Goal: Task Accomplishment & Management: Use online tool/utility

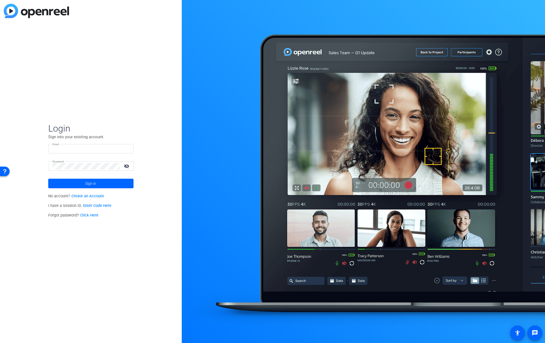
type input "[EMAIL_ADDRESS][PERSON_NAME][DOMAIN_NAME]"
drag, startPoint x: 132, startPoint y: 230, endPoint x: 128, endPoint y: 210, distance: 20.8
click at [132, 229] on div "Login Sign into your existing account. Email bcurp@broadstreet.com Password vis…" at bounding box center [91, 171] width 182 height 343
click at [117, 181] on span at bounding box center [90, 183] width 85 height 13
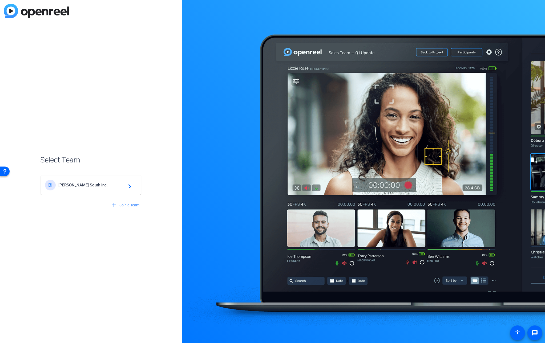
click at [129, 187] on mat-icon "navigate_next" at bounding box center [128, 185] width 6 height 6
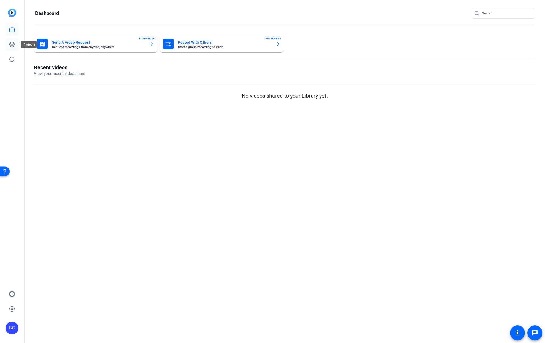
click at [11, 44] on icon at bounding box center [12, 44] width 6 height 6
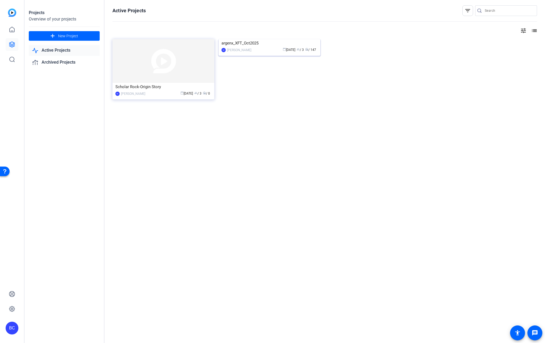
click at [273, 39] on img at bounding box center [269, 39] width 102 height 0
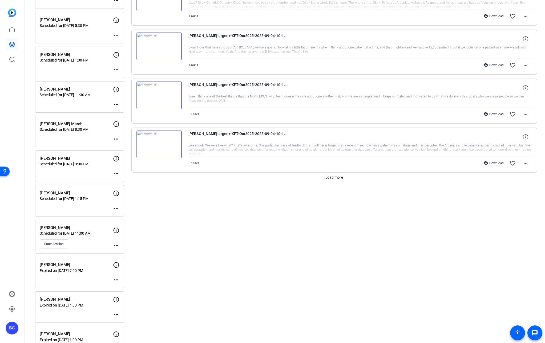
scroll to position [389, 0]
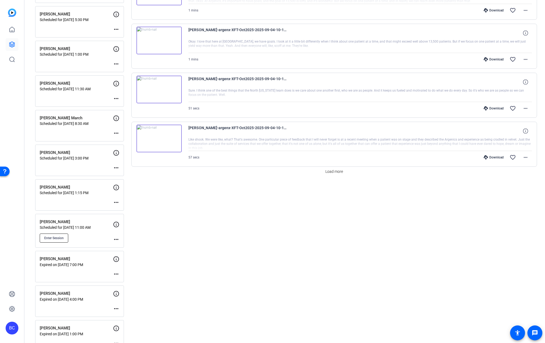
click at [60, 236] on span "Enter Session" at bounding box center [53, 238] width 19 height 4
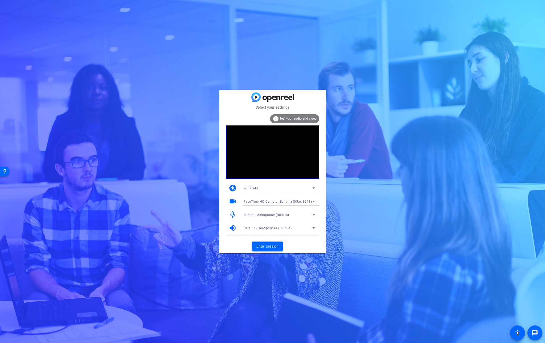
click at [268, 246] on span "Enter session" at bounding box center [267, 247] width 22 height 6
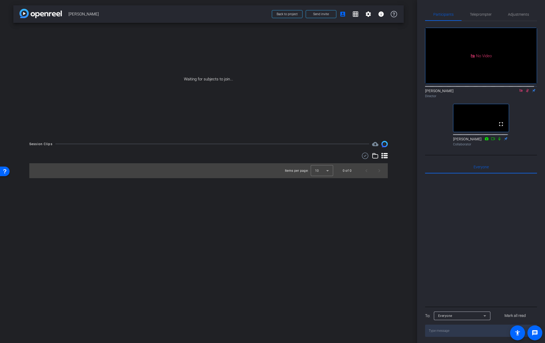
click at [525, 92] on icon at bounding box center [527, 91] width 4 height 4
click at [519, 92] on icon at bounding box center [520, 91] width 4 height 4
click at [497, 127] on mat-icon "fullscreen" at bounding box center [500, 124] width 6 height 6
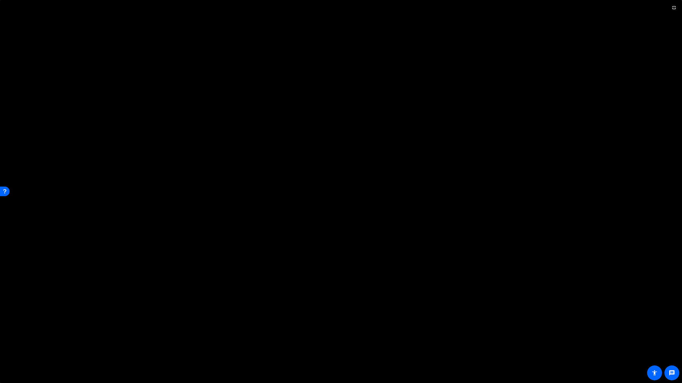
click at [544, 284] on video at bounding box center [341, 191] width 682 height 383
click at [544, 10] on mat-icon "fullscreen_exit" at bounding box center [674, 8] width 6 height 6
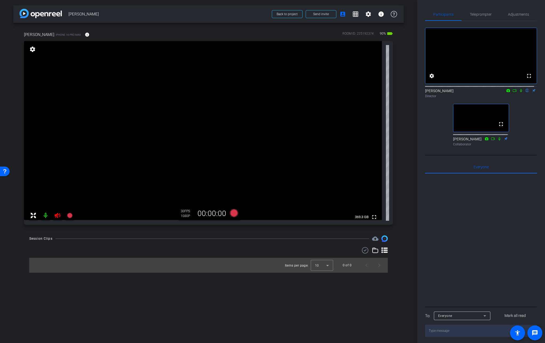
click at [58, 216] on icon at bounding box center [58, 215] width 6 height 5
click at [85, 35] on mat-icon "info" at bounding box center [87, 34] width 5 height 5
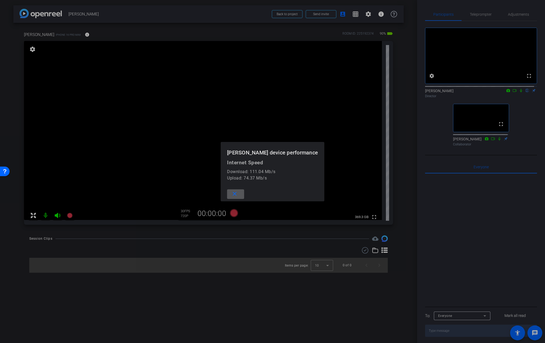
click at [78, 35] on div at bounding box center [272, 171] width 545 height 343
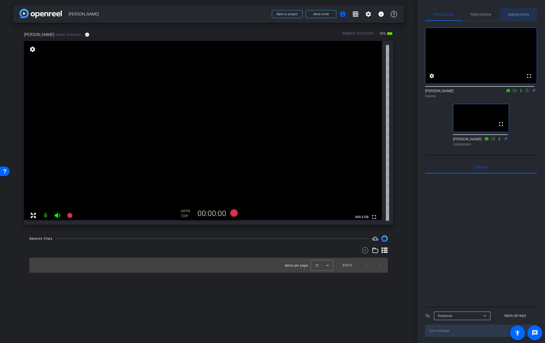
click at [520, 15] on span "Adjustments" at bounding box center [518, 15] width 21 height 4
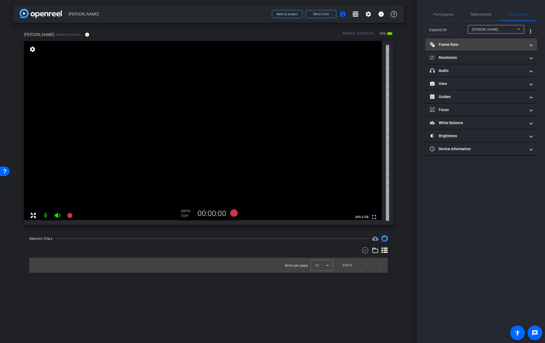
click at [495, 41] on mat-expansion-panel-header "Frame Rate Frame Rate" at bounding box center [481, 44] width 112 height 13
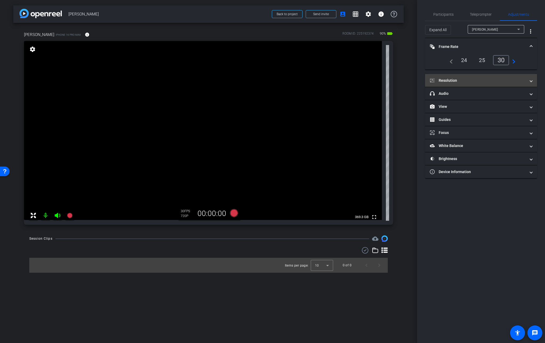
click at [479, 78] on mat-panel-title "Resolution" at bounding box center [478, 81] width 96 height 6
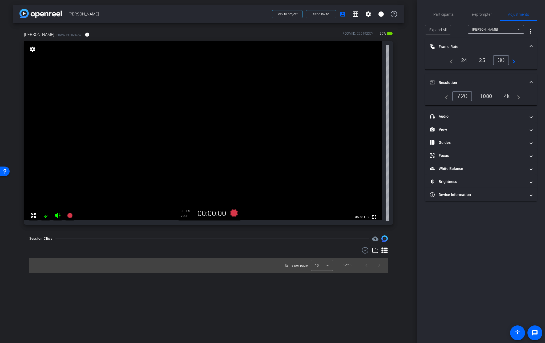
click at [511, 96] on div "4k" at bounding box center [507, 96] width 14 height 9
click at [530, 44] on mat-expansion-panel-header "Frame Rate Frame Rate" at bounding box center [481, 46] width 112 height 17
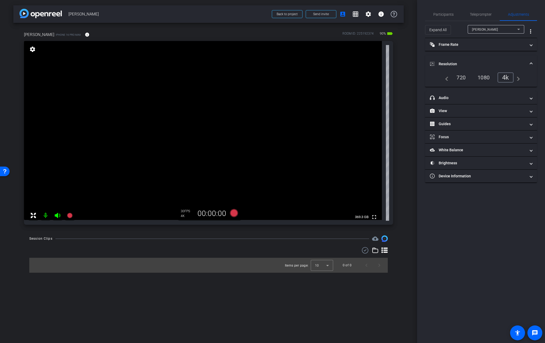
click at [531, 62] on span at bounding box center [531, 64] width 2 height 6
click at [454, 14] on div "Participants" at bounding box center [443, 14] width 36 height 13
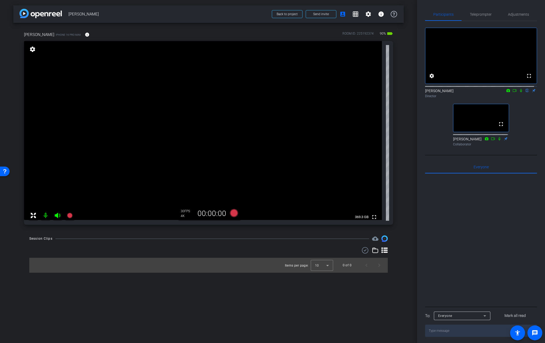
click at [520, 92] on icon at bounding box center [521, 90] width 2 height 3
click at [519, 92] on icon at bounding box center [520, 90] width 3 height 3
click at [168, 114] on video at bounding box center [203, 130] width 358 height 179
click at [164, 118] on video at bounding box center [203, 130] width 358 height 179
click at [520, 92] on icon at bounding box center [520, 91] width 4 height 4
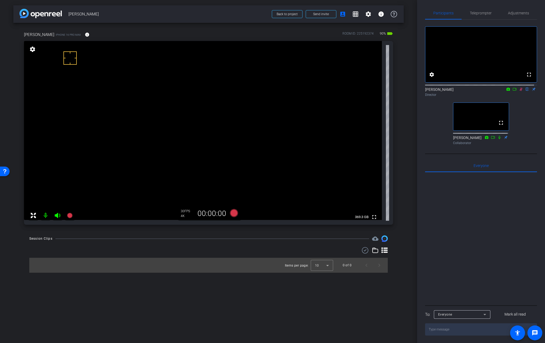
scroll to position [2, 0]
click at [518, 91] on icon at bounding box center [520, 89] width 4 height 4
click at [520, 91] on icon at bounding box center [521, 88] width 2 height 3
click at [518, 91] on icon at bounding box center [520, 89] width 4 height 4
click at [520, 91] on icon at bounding box center [521, 88] width 2 height 3
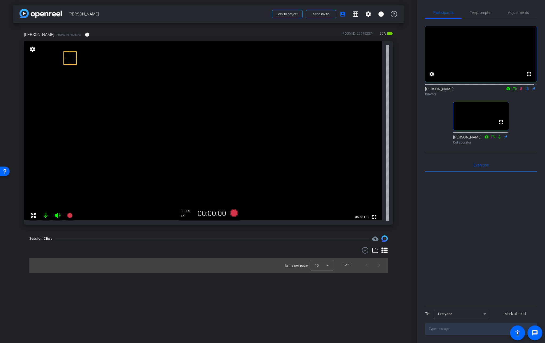
click at [518, 91] on icon at bounding box center [520, 89] width 4 height 4
click at [519, 91] on icon at bounding box center [520, 89] width 4 height 4
click at [518, 91] on icon at bounding box center [520, 89] width 4 height 4
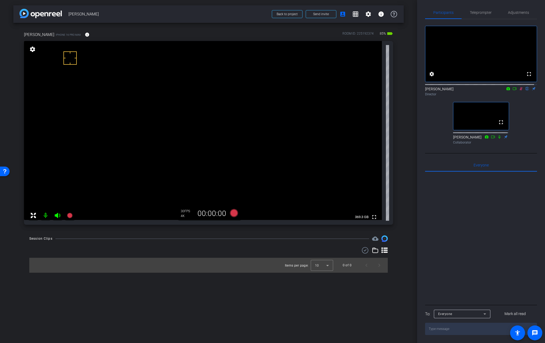
click at [518, 91] on icon at bounding box center [520, 89] width 4 height 4
click at [85, 33] on mat-icon "info" at bounding box center [87, 34] width 5 height 5
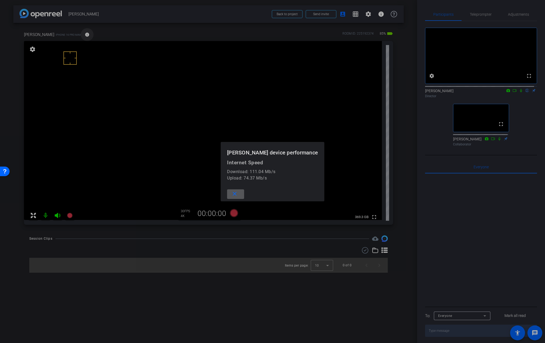
click at [76, 33] on div at bounding box center [272, 171] width 545 height 343
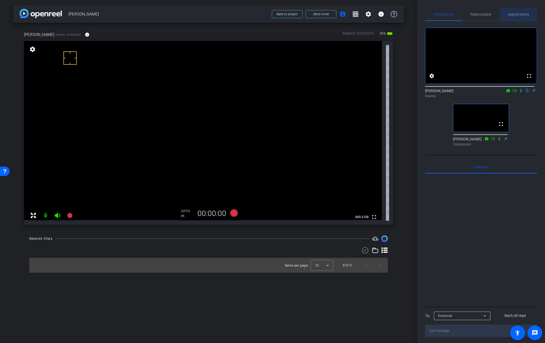
click at [521, 14] on span "Adjustments" at bounding box center [518, 15] width 21 height 4
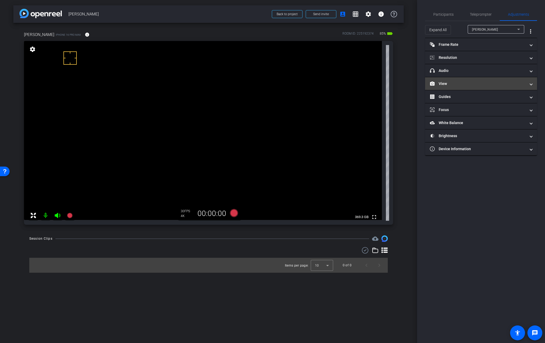
click at [445, 84] on mat-panel-title "View" at bounding box center [478, 84] width 96 height 6
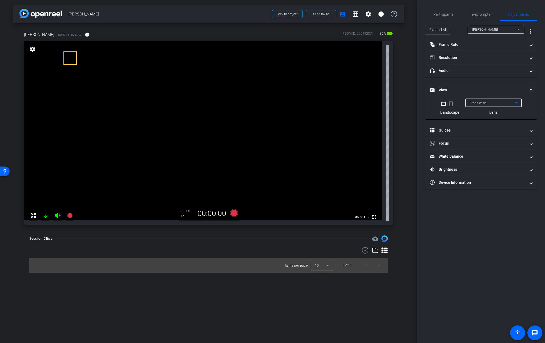
click at [477, 103] on span "Front Wide" at bounding box center [477, 103] width 17 height 4
click at [531, 89] on span at bounding box center [531, 90] width 2 height 6
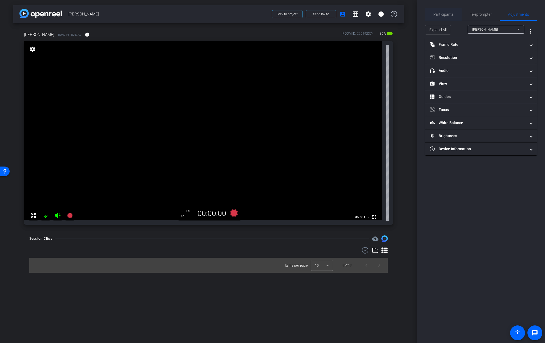
click at [437, 11] on span "Participants" at bounding box center [443, 14] width 20 height 13
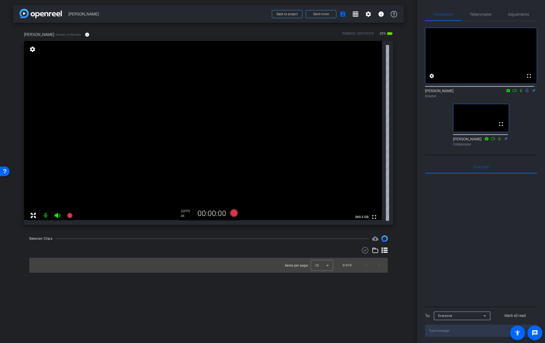
click at [204, 158] on video at bounding box center [203, 130] width 358 height 179
click at [198, 111] on video at bounding box center [203, 130] width 358 height 179
click at [243, 109] on video at bounding box center [203, 130] width 358 height 179
click at [523, 16] on span "Adjustments" at bounding box center [518, 15] width 21 height 4
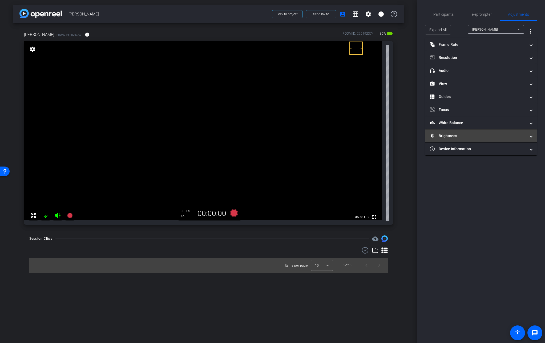
click at [455, 134] on mat-panel-title "Brightness" at bounding box center [478, 136] width 96 height 6
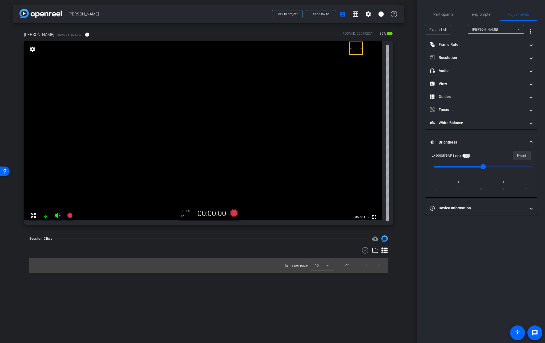
click at [521, 154] on span "Reset" at bounding box center [521, 155] width 9 height 10
click at [467, 157] on span "button" at bounding box center [466, 156] width 8 height 4
click at [522, 155] on span "Reset" at bounding box center [521, 155] width 9 height 10
click at [445, 15] on span "Participants" at bounding box center [443, 15] width 20 height 4
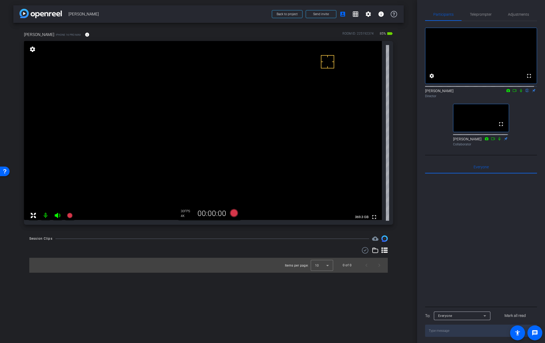
click at [239, 119] on video at bounding box center [203, 130] width 358 height 179
click at [241, 112] on video at bounding box center [203, 130] width 358 height 179
click at [221, 115] on video at bounding box center [203, 130] width 358 height 179
click at [219, 116] on video at bounding box center [203, 130] width 358 height 179
click at [215, 113] on video at bounding box center [203, 130] width 358 height 179
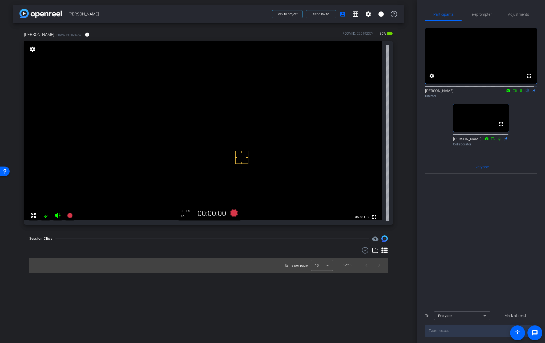
click at [238, 112] on video at bounding box center [203, 130] width 358 height 179
click at [243, 138] on video at bounding box center [203, 130] width 358 height 179
click at [235, 110] on video at bounding box center [203, 130] width 358 height 179
click at [243, 100] on video at bounding box center [203, 130] width 358 height 179
click at [243, 101] on video at bounding box center [203, 130] width 358 height 179
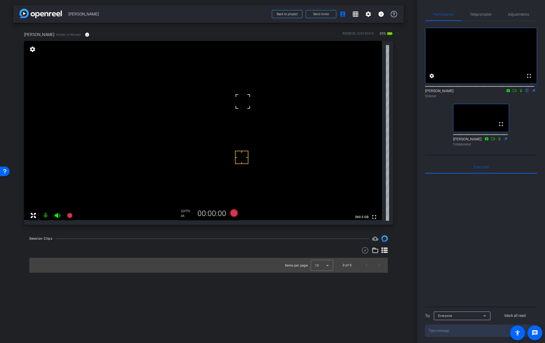
click at [240, 125] on video at bounding box center [203, 130] width 358 height 179
click at [242, 108] on video at bounding box center [203, 130] width 358 height 179
click at [246, 123] on video at bounding box center [203, 130] width 358 height 179
click at [204, 93] on video at bounding box center [203, 130] width 358 height 179
click at [242, 114] on video at bounding box center [203, 130] width 358 height 179
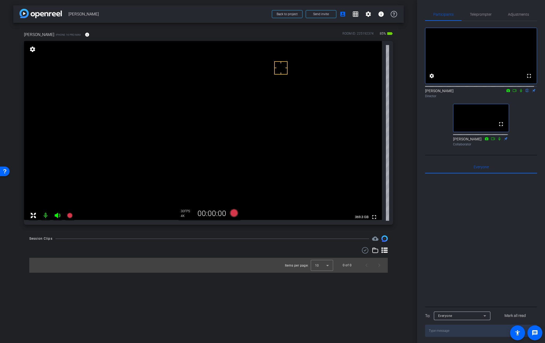
click at [241, 115] on video at bounding box center [203, 130] width 358 height 179
click at [242, 117] on video at bounding box center [203, 130] width 358 height 179
click at [340, 210] on video at bounding box center [203, 130] width 358 height 179
click at [125, 121] on video at bounding box center [203, 130] width 358 height 179
click at [174, 79] on video at bounding box center [203, 130] width 358 height 179
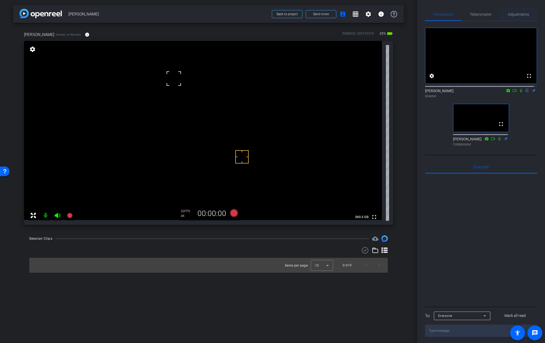
click at [513, 14] on span "Adjustments" at bounding box center [518, 15] width 21 height 4
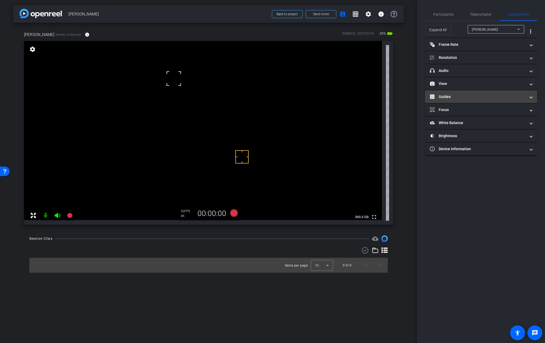
click at [445, 93] on mat-expansion-panel-header "Guides" at bounding box center [481, 96] width 112 height 13
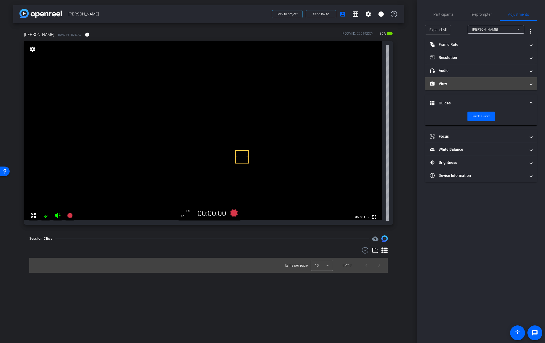
click at [445, 86] on mat-panel-title "View" at bounding box center [478, 84] width 96 height 6
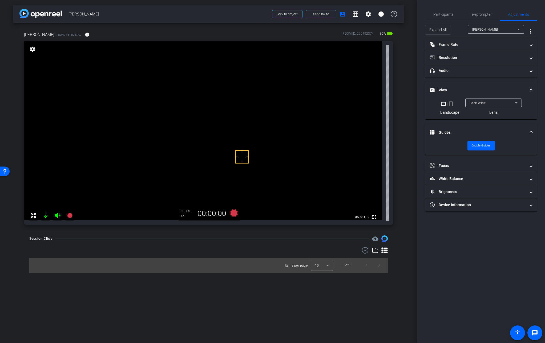
click at [480, 101] on span "Back Wide" at bounding box center [477, 103] width 16 height 4
click at [495, 132] on mat-option "Back Tele" at bounding box center [493, 130] width 56 height 9
click at [478, 103] on span "Back Tele" at bounding box center [476, 103] width 15 height 4
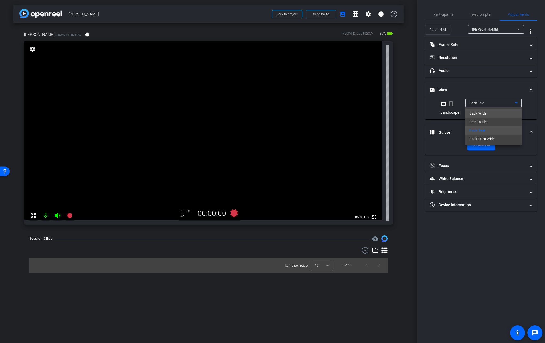
click at [506, 113] on mat-option "Back Wide" at bounding box center [493, 113] width 56 height 9
click at [238, 119] on video at bounding box center [203, 130] width 358 height 179
click at [439, 13] on span "Participants" at bounding box center [443, 15] width 20 height 4
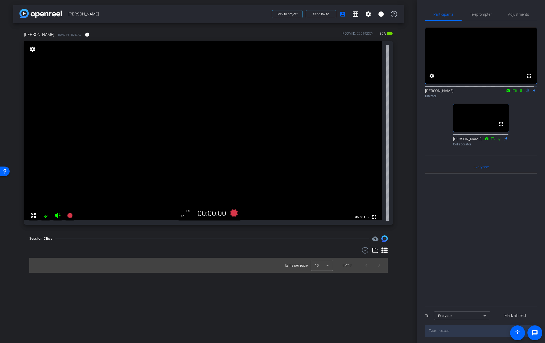
click at [245, 111] on video at bounding box center [203, 130] width 358 height 179
click at [238, 119] on video at bounding box center [203, 130] width 358 height 179
click at [239, 107] on video at bounding box center [203, 130] width 358 height 179
click at [526, 131] on div "fullscreen settings [PERSON_NAME] flip Director fullscreen [PERSON_NAME] Collab…" at bounding box center [481, 84] width 112 height 127
click at [518, 92] on icon at bounding box center [520, 91] width 4 height 4
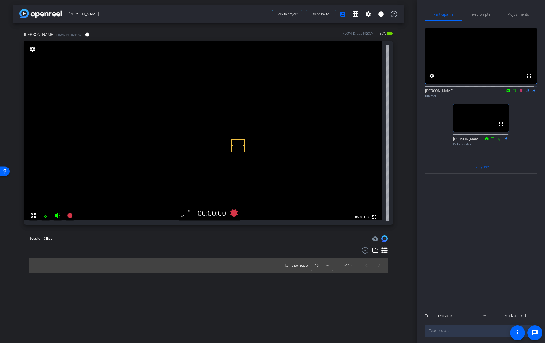
click at [513, 93] on mat-icon at bounding box center [514, 90] width 6 height 5
click at [229, 213] on icon at bounding box center [233, 213] width 13 height 10
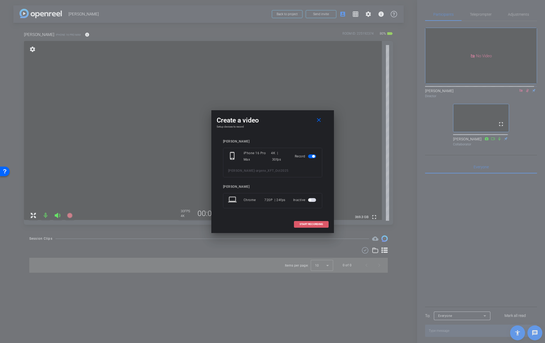
click at [303, 223] on span "START RECORDING" at bounding box center [310, 224] width 23 height 3
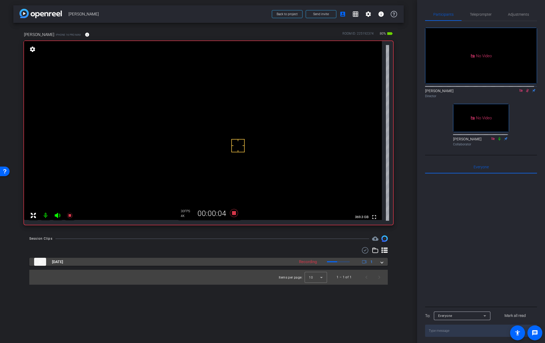
click at [381, 262] on span at bounding box center [382, 262] width 2 height 6
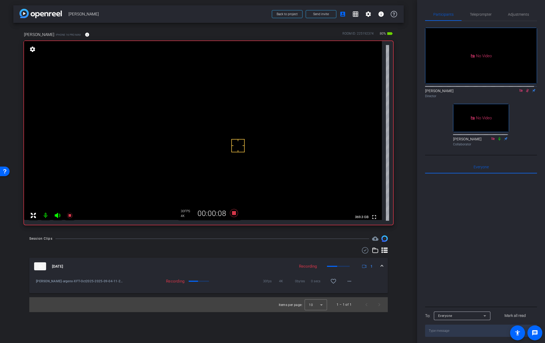
click at [236, 114] on video at bounding box center [203, 130] width 358 height 179
click at [233, 212] on icon at bounding box center [234, 213] width 8 height 8
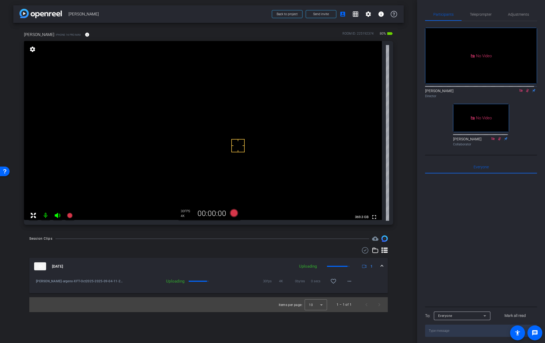
click at [525, 92] on icon at bounding box center [527, 91] width 4 height 4
click at [347, 281] on mat-icon "more_horiz" at bounding box center [349, 281] width 6 height 6
click at [366, 292] on span "Download Original" at bounding box center [363, 292] width 32 height 6
click at [525, 92] on icon at bounding box center [527, 91] width 4 height 4
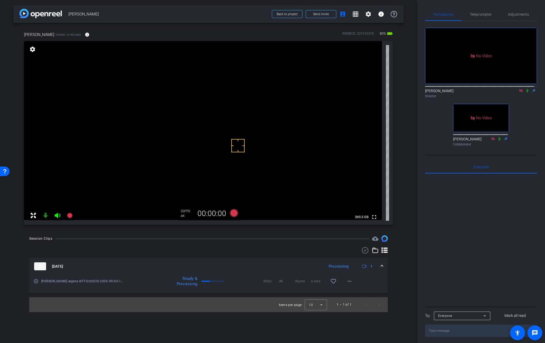
click at [364, 250] on icon at bounding box center [365, 250] width 8 height 6
click at [37, 267] on icon at bounding box center [37, 267] width 6 height 6
click at [381, 266] on span at bounding box center [382, 268] width 2 height 6
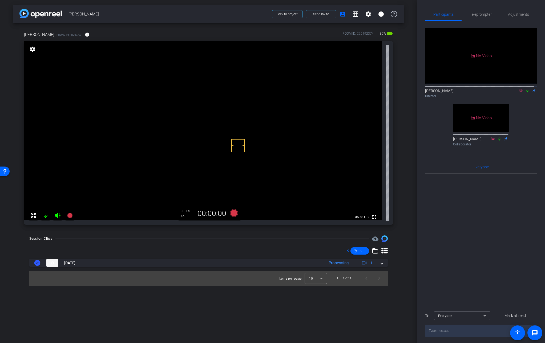
click at [526, 92] on icon at bounding box center [527, 90] width 2 height 3
click at [228, 215] on icon at bounding box center [233, 213] width 13 height 10
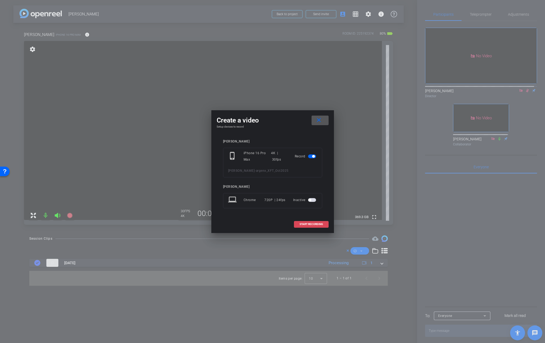
click at [296, 223] on span at bounding box center [311, 224] width 34 height 13
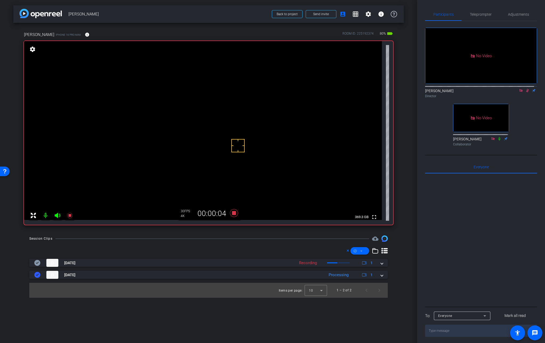
click at [235, 107] on video at bounding box center [203, 130] width 358 height 179
click at [234, 117] on video at bounding box center [203, 130] width 358 height 179
click at [243, 109] on video at bounding box center [203, 130] width 358 height 179
click at [236, 102] on video at bounding box center [203, 130] width 358 height 179
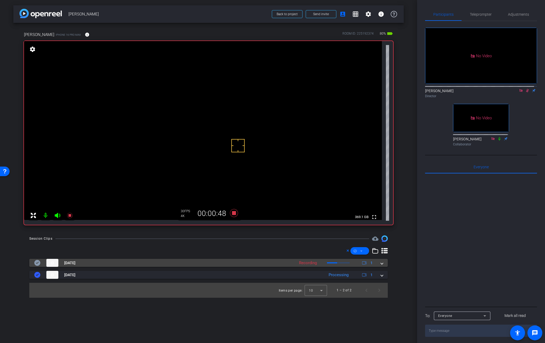
click at [380, 262] on div "[DATE] Recording 1" at bounding box center [207, 263] width 346 height 8
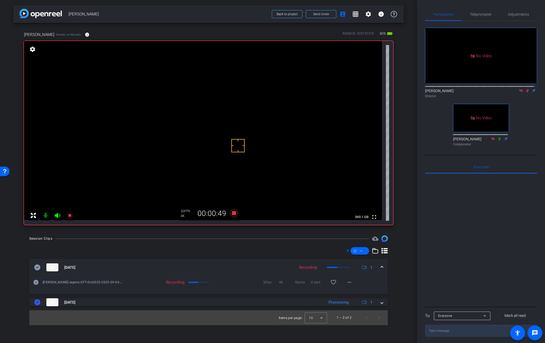
click at [383, 266] on mat-expansion-panel-header "[DATE] Recording 1" at bounding box center [208, 267] width 358 height 17
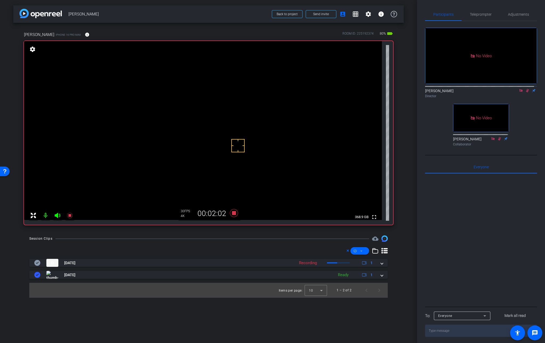
click at [231, 112] on video at bounding box center [203, 130] width 358 height 179
click at [234, 214] on icon at bounding box center [234, 213] width 8 height 8
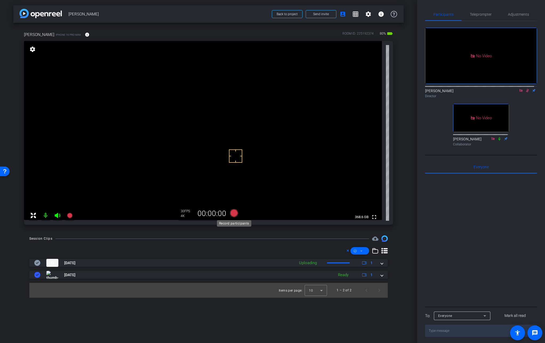
click at [234, 214] on icon at bounding box center [234, 213] width 8 height 8
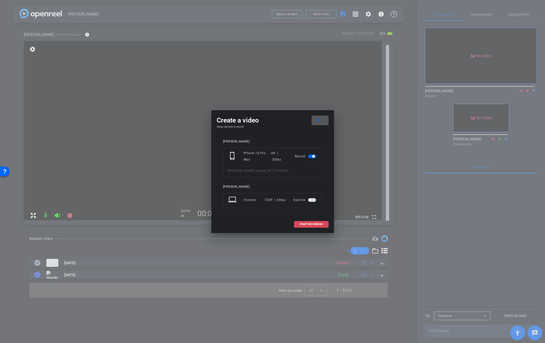
click at [320, 222] on span at bounding box center [311, 224] width 34 height 13
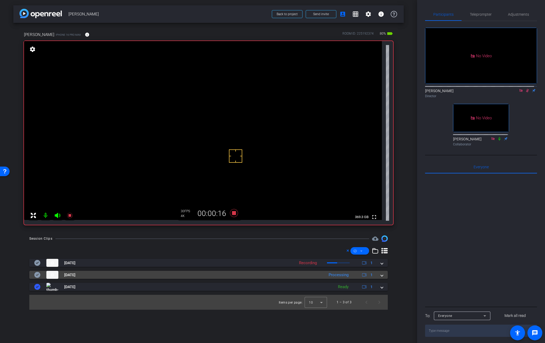
click at [383, 275] on span at bounding box center [382, 275] width 2 height 6
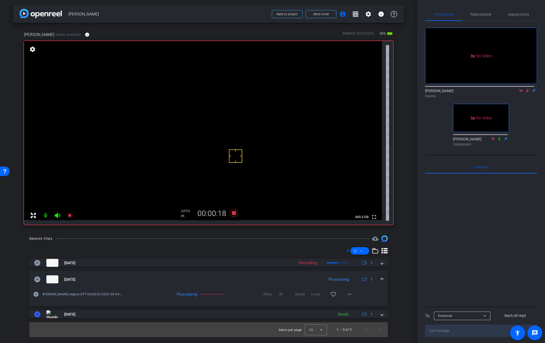
click at [383, 275] on mat-expansion-panel-header "[DATE] Processing 1" at bounding box center [208, 279] width 358 height 17
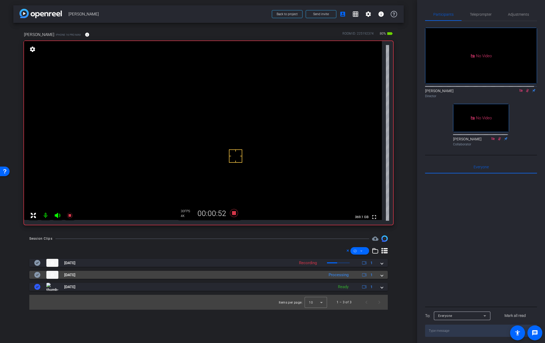
click at [383, 278] on mat-expansion-panel-header "[DATE] Processing 1" at bounding box center [208, 275] width 358 height 8
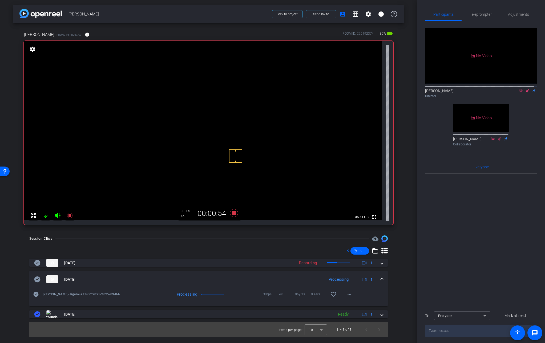
click at [382, 278] on span at bounding box center [382, 280] width 2 height 6
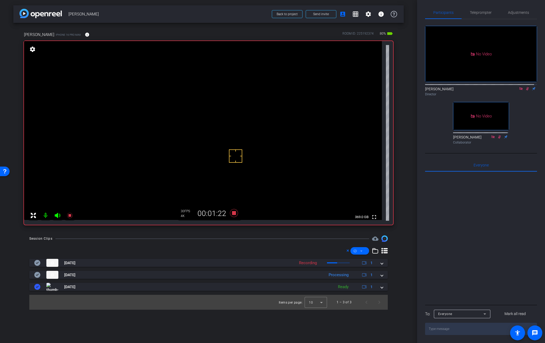
scroll to position [8, 0]
click at [234, 214] on icon at bounding box center [234, 213] width 8 height 8
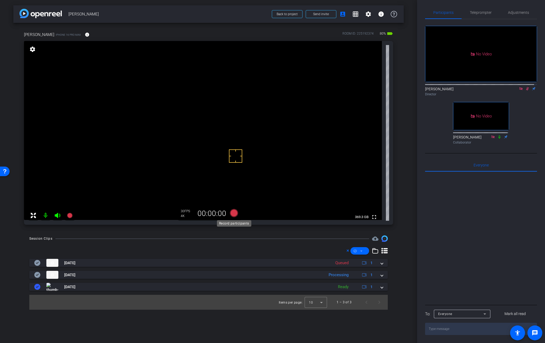
click at [234, 214] on icon at bounding box center [234, 213] width 8 height 8
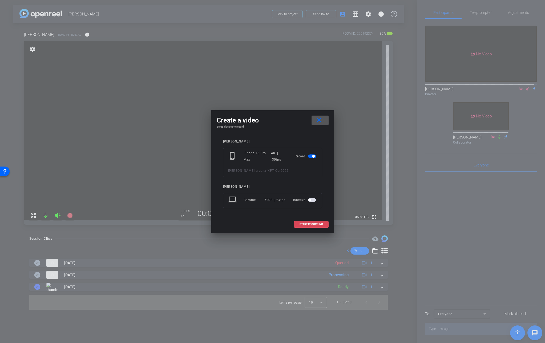
click at [308, 225] on span "START RECORDING" at bounding box center [310, 224] width 23 height 3
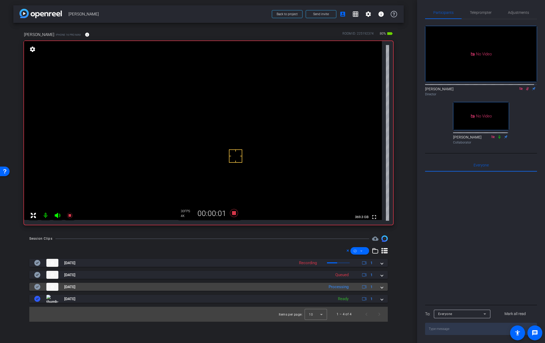
click at [383, 288] on mat-expansion-panel-header "[DATE] Processing 1" at bounding box center [208, 287] width 358 height 8
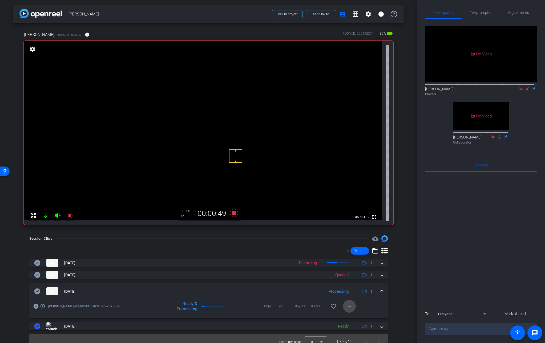
click at [347, 307] on mat-icon "more_horiz" at bounding box center [349, 306] width 6 height 6
click at [365, 255] on span "Download Original" at bounding box center [360, 255] width 32 height 6
click at [34, 290] on icon at bounding box center [37, 291] width 6 height 6
click at [380, 290] on mat-expansion-panel-header "[DATE] Processing 1" at bounding box center [208, 291] width 358 height 17
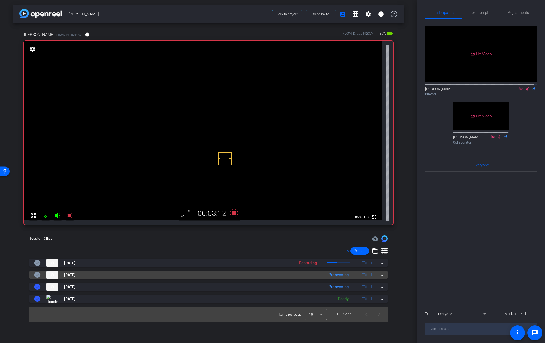
click at [382, 275] on span at bounding box center [382, 275] width 2 height 6
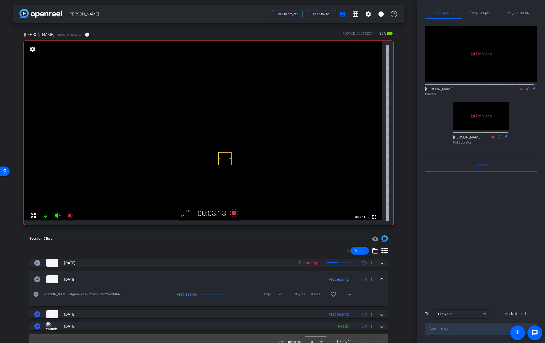
click at [381, 279] on span at bounding box center [382, 280] width 2 height 6
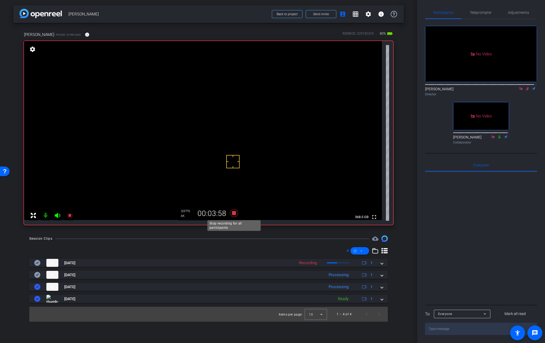
click at [235, 215] on icon at bounding box center [234, 213] width 8 height 8
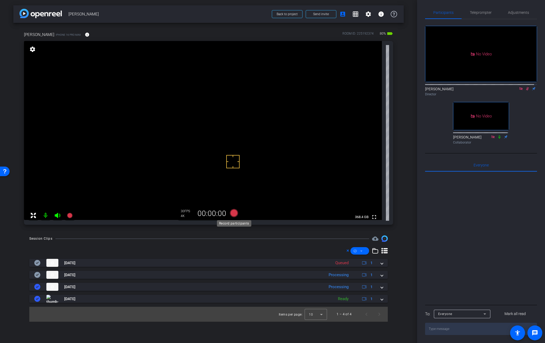
click at [233, 213] on icon at bounding box center [234, 213] width 8 height 8
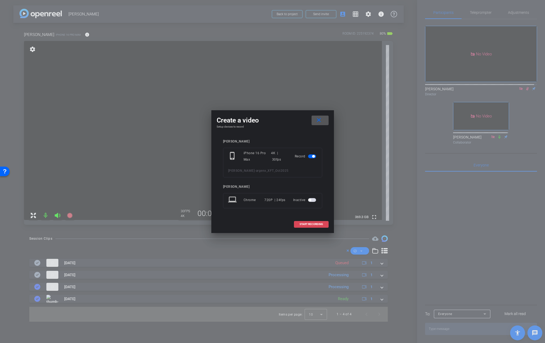
click at [307, 226] on span "START RECORDING" at bounding box center [310, 224] width 23 height 3
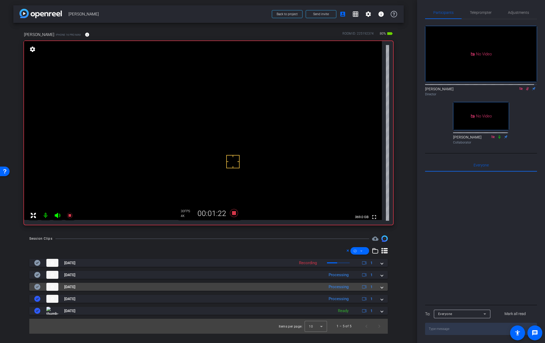
click at [381, 288] on span at bounding box center [382, 287] width 2 height 6
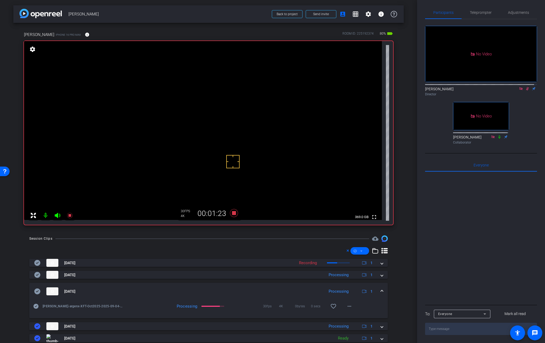
click at [381, 288] on mat-expansion-panel-header "[DATE] Processing 1" at bounding box center [208, 291] width 358 height 17
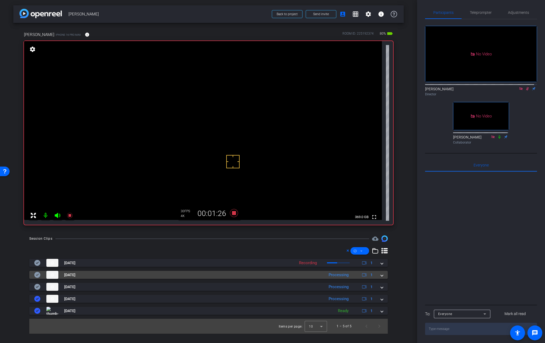
click at [381, 275] on span at bounding box center [382, 275] width 2 height 6
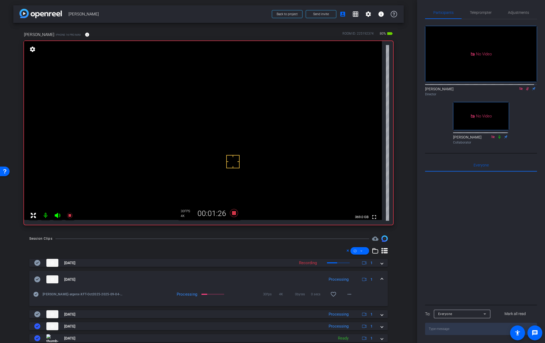
click at [381, 275] on mat-expansion-panel-header "[DATE] Processing 1" at bounding box center [208, 279] width 358 height 17
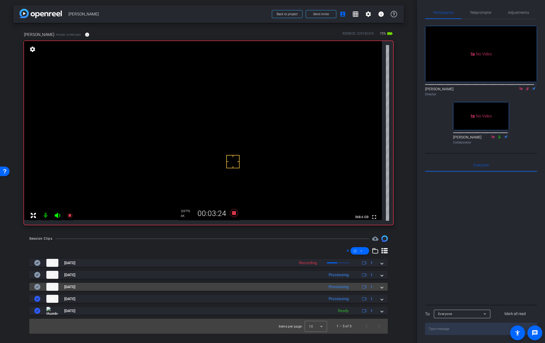
click at [383, 288] on mat-expansion-panel-header "[DATE] Processing 1" at bounding box center [208, 287] width 358 height 8
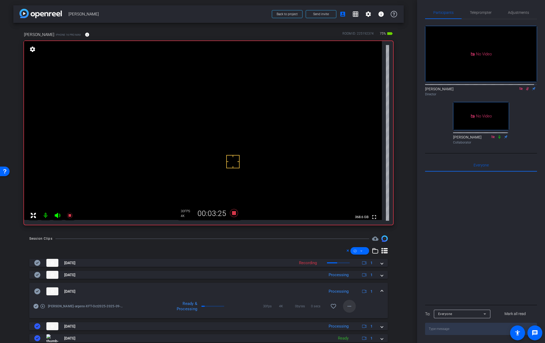
click at [346, 306] on mat-icon "more_horiz" at bounding box center [349, 306] width 6 height 6
click at [358, 255] on span "Download Original" at bounding box center [360, 255] width 32 height 6
click at [38, 290] on icon at bounding box center [37, 291] width 6 height 6
click at [381, 291] on span at bounding box center [382, 292] width 2 height 6
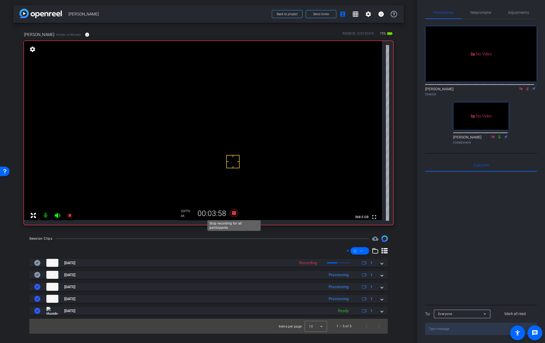
click at [233, 213] on icon at bounding box center [234, 213] width 8 height 8
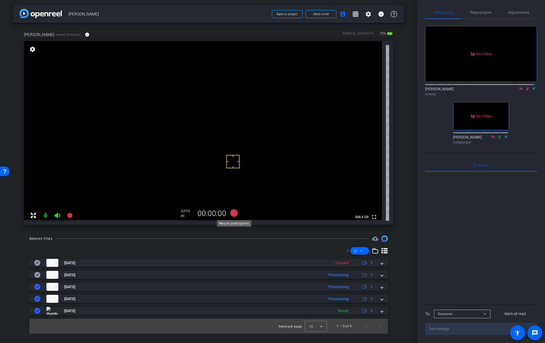
click at [235, 214] on icon at bounding box center [234, 213] width 8 height 8
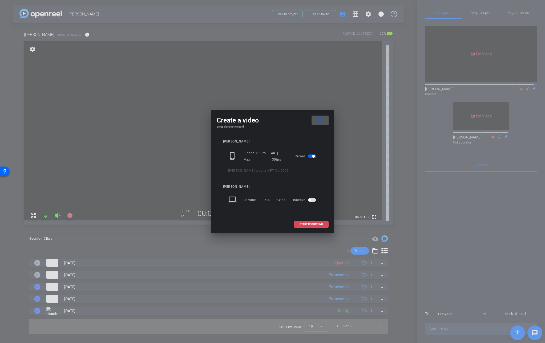
click at [309, 224] on span "START RECORDING" at bounding box center [310, 224] width 23 height 3
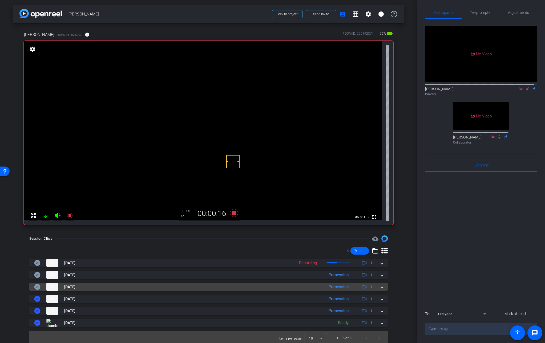
click at [381, 288] on span at bounding box center [382, 287] width 2 height 6
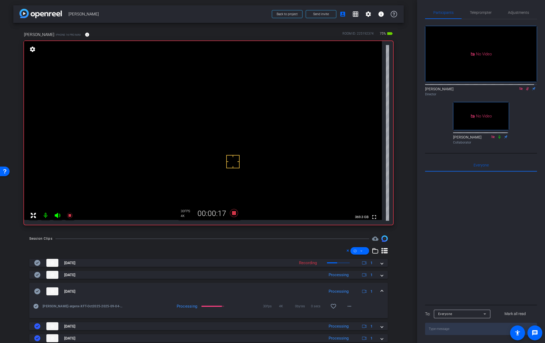
click at [379, 288] on mat-expansion-panel-header "[DATE] Processing 1" at bounding box center [208, 291] width 358 height 17
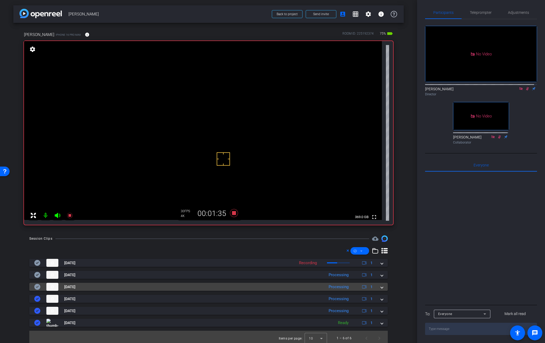
click at [381, 287] on span at bounding box center [382, 287] width 2 height 6
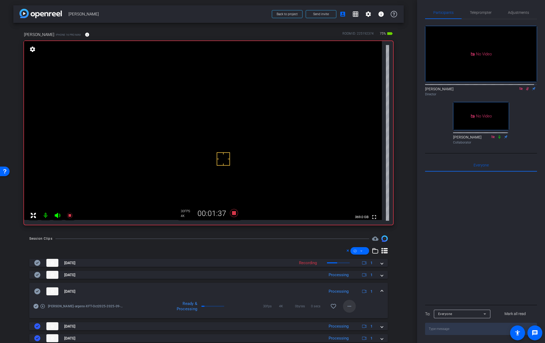
click at [350, 308] on span at bounding box center [349, 306] width 13 height 13
click at [362, 255] on span "Download Original" at bounding box center [360, 255] width 32 height 6
click at [36, 292] on icon at bounding box center [37, 291] width 6 height 6
click at [381, 289] on span at bounding box center [382, 292] width 2 height 6
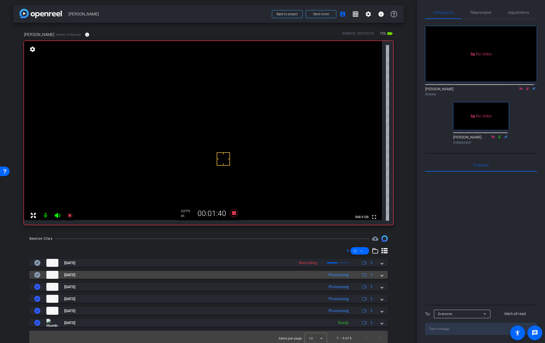
click at [381, 276] on span at bounding box center [382, 275] width 2 height 6
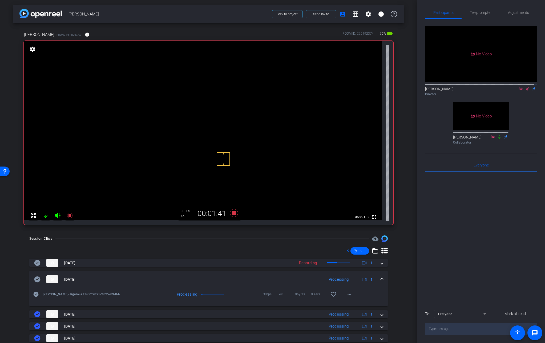
click at [379, 276] on mat-expansion-panel-header "[DATE] Processing 1" at bounding box center [208, 279] width 358 height 17
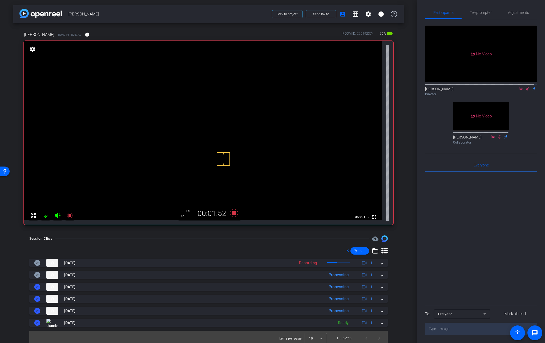
click at [400, 179] on div "[PERSON_NAME] iPhone 16 Pro Max info ROOM ID: 225192374 75% battery_std fullscr…" at bounding box center [208, 126] width 390 height 207
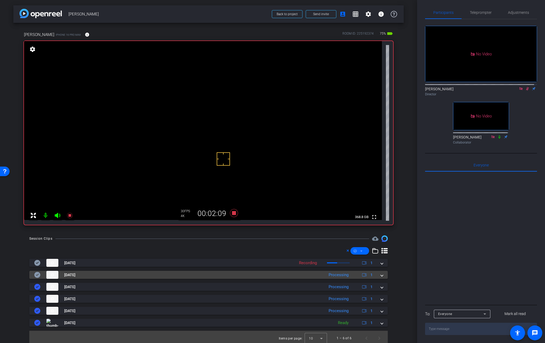
click at [381, 275] on span at bounding box center [382, 275] width 2 height 6
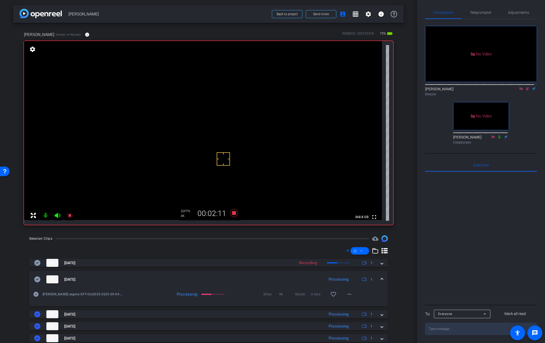
click at [379, 275] on mat-expansion-panel-header "[DATE] Processing 1" at bounding box center [208, 279] width 358 height 17
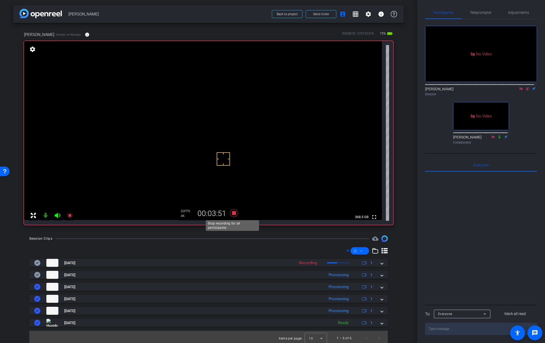
click at [232, 213] on icon at bounding box center [234, 213] width 8 height 8
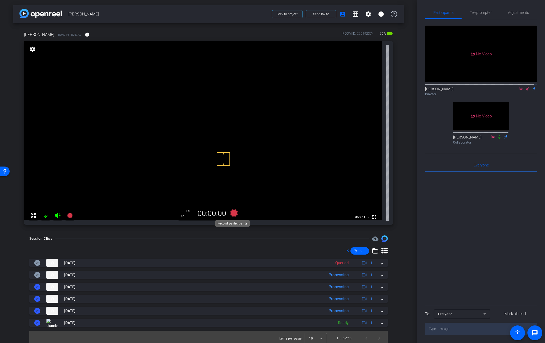
click at [232, 213] on icon at bounding box center [234, 213] width 8 height 8
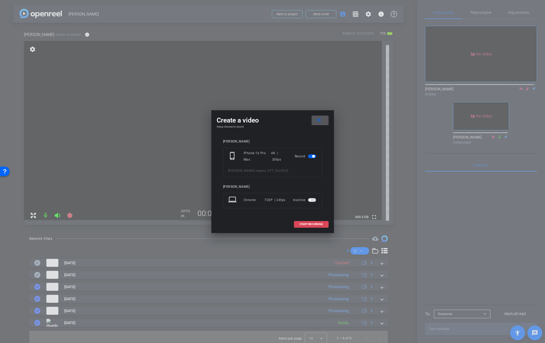
click at [322, 224] on span "START RECORDING" at bounding box center [310, 224] width 23 height 3
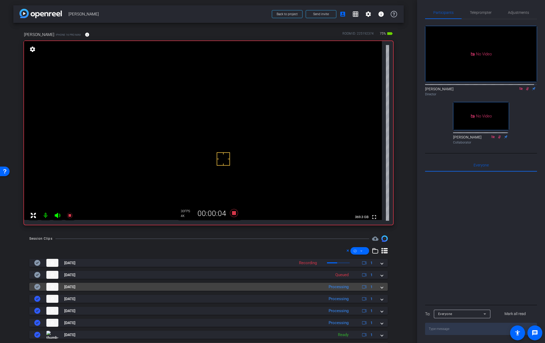
click at [381, 287] on span at bounding box center [382, 287] width 2 height 6
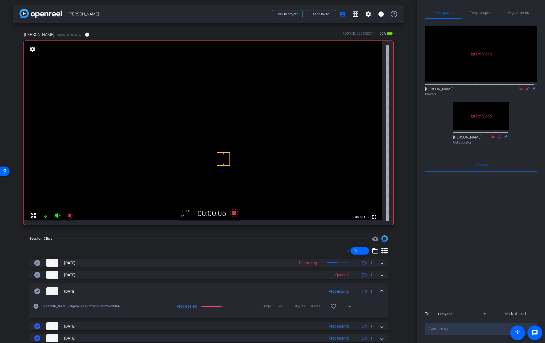
click at [378, 287] on mat-expansion-panel-header "[DATE] Processing 1" at bounding box center [208, 291] width 358 height 17
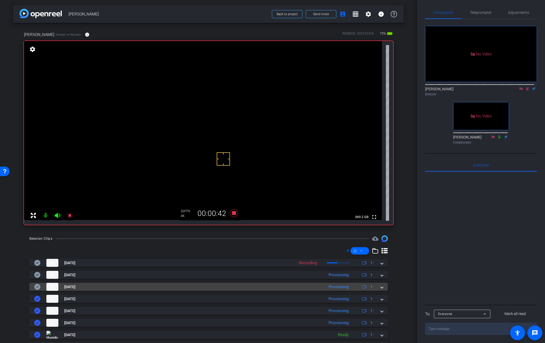
click at [381, 287] on span at bounding box center [382, 287] width 2 height 6
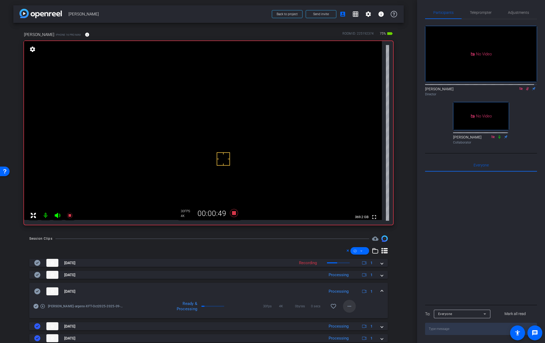
click at [347, 308] on mat-icon "more_horiz" at bounding box center [349, 306] width 6 height 6
click at [361, 255] on span "Download Original" at bounding box center [360, 255] width 32 height 6
click at [37, 290] on icon at bounding box center [37, 291] width 6 height 6
click at [377, 289] on div "[DATE] Processing 1" at bounding box center [207, 291] width 346 height 8
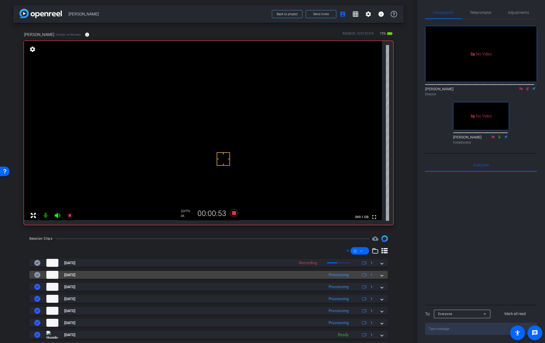
click at [381, 276] on span at bounding box center [382, 275] width 2 height 6
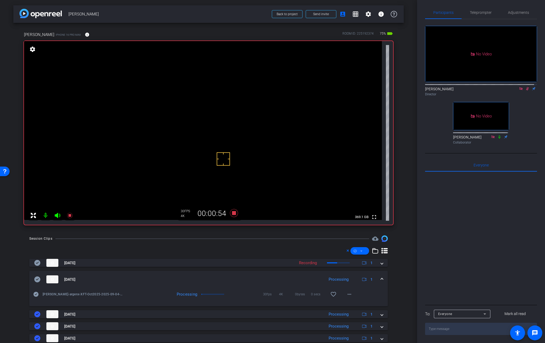
click at [378, 276] on mat-expansion-panel-header "[DATE] Processing 1" at bounding box center [208, 279] width 358 height 17
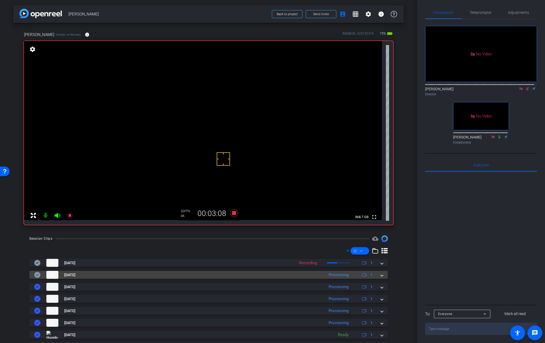
click at [381, 275] on span at bounding box center [382, 275] width 2 height 6
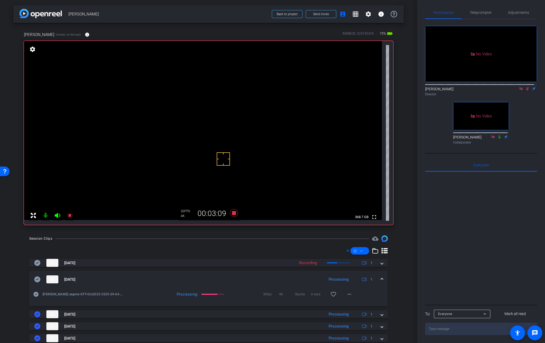
click at [379, 275] on mat-expansion-panel-header "[DATE] Processing 1" at bounding box center [208, 279] width 358 height 17
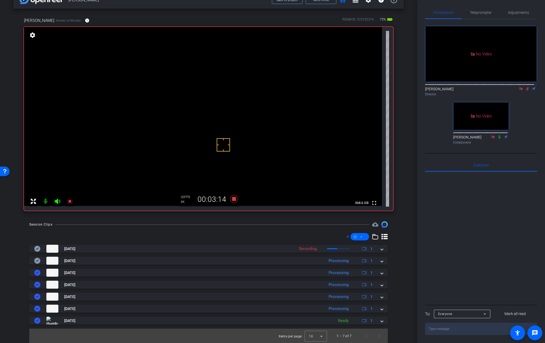
scroll to position [15, 0]
click at [232, 198] on icon at bounding box center [234, 198] width 8 height 8
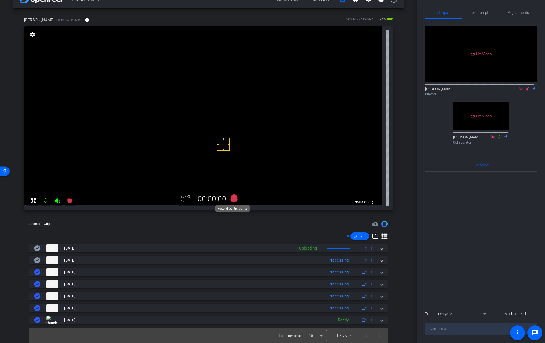
click at [232, 198] on icon at bounding box center [234, 198] width 8 height 8
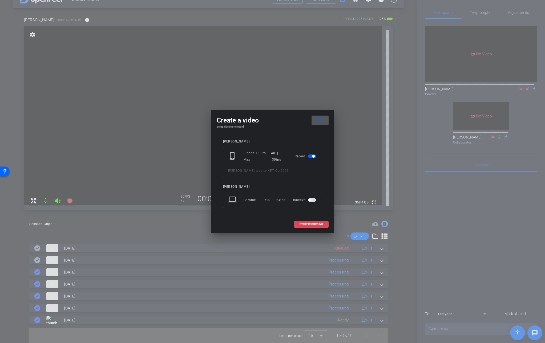
click at [310, 224] on span "START RECORDING" at bounding box center [310, 224] width 23 height 3
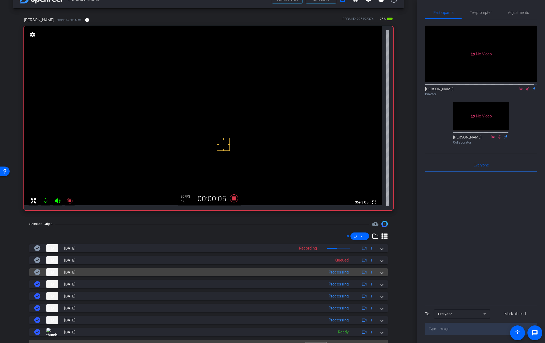
click at [381, 272] on span at bounding box center [382, 273] width 2 height 6
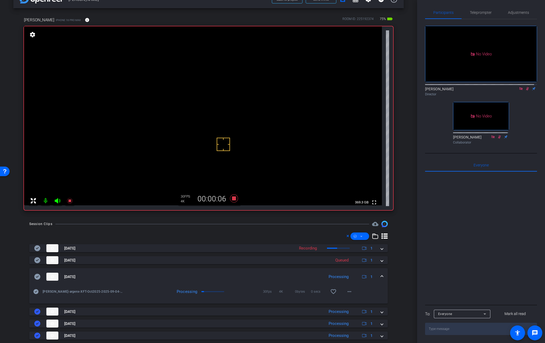
click at [379, 272] on mat-expansion-panel-header "[DATE] Processing 1" at bounding box center [208, 276] width 358 height 17
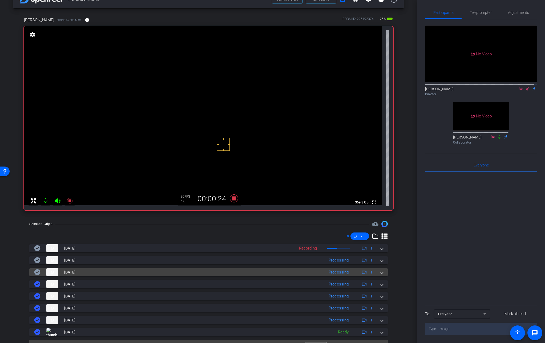
click at [381, 274] on span at bounding box center [382, 273] width 2 height 6
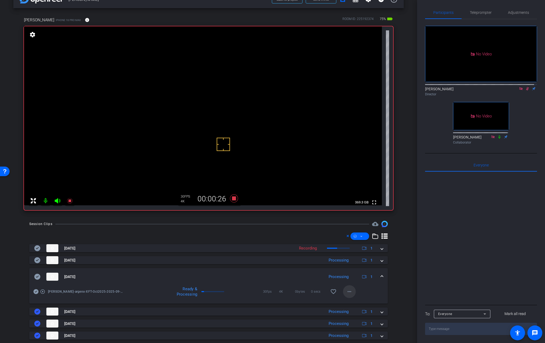
click at [350, 289] on span at bounding box center [349, 291] width 13 height 13
click at [364, 241] on span "Download Original" at bounding box center [360, 241] width 32 height 6
click at [39, 279] on icon at bounding box center [37, 277] width 6 height 6
click at [381, 275] on span at bounding box center [382, 277] width 2 height 6
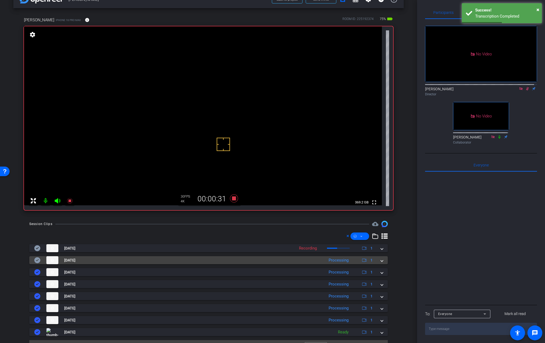
click at [381, 260] on span at bounding box center [382, 261] width 2 height 6
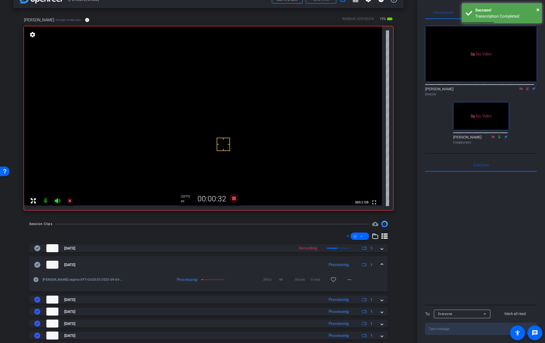
click at [379, 260] on mat-expansion-panel-header "[DATE] Processing 1" at bounding box center [208, 264] width 358 height 17
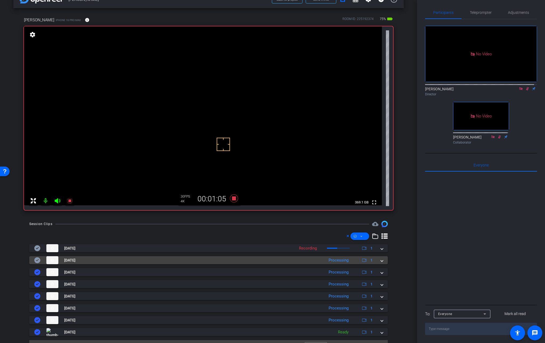
click at [380, 261] on mat-expansion-panel-header "[DATE] Processing 1" at bounding box center [208, 260] width 358 height 8
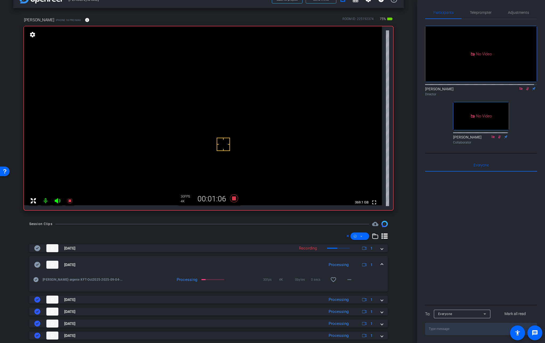
click at [380, 261] on mat-expansion-panel-header "[DATE] Processing 1" at bounding box center [208, 264] width 358 height 17
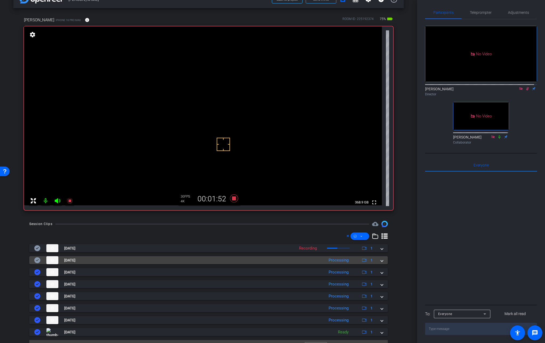
click at [381, 260] on span at bounding box center [382, 261] width 2 height 6
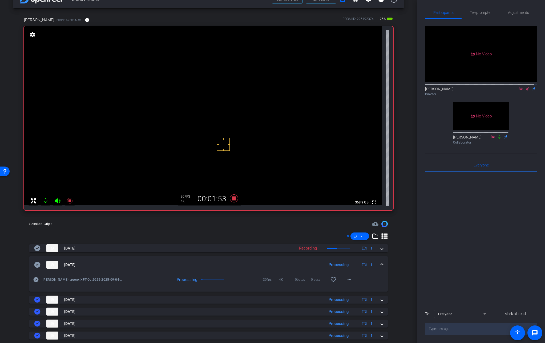
click at [379, 260] on mat-expansion-panel-header "[DATE] Processing 1" at bounding box center [208, 264] width 358 height 17
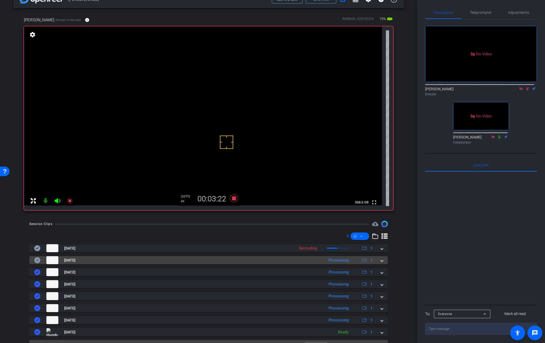
click at [381, 260] on mat-expansion-panel-header "[DATE] Processing 1" at bounding box center [208, 260] width 358 height 8
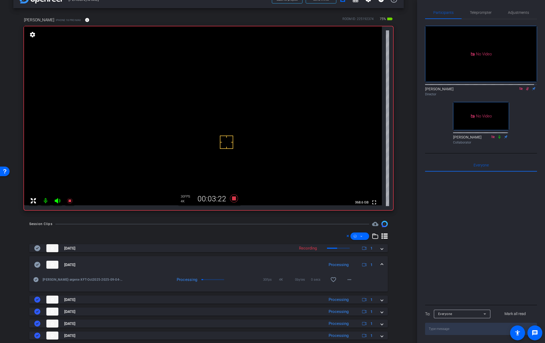
click at [381, 260] on mat-expansion-panel-header "[DATE] Processing 1" at bounding box center [208, 264] width 358 height 17
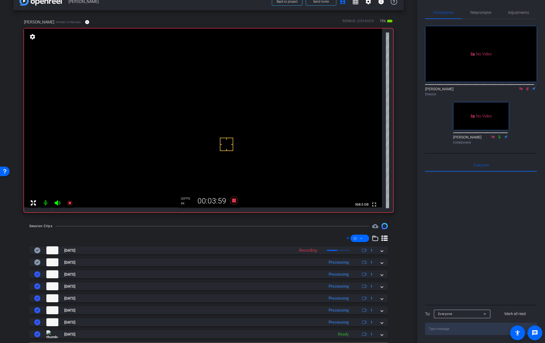
scroll to position [11, 0]
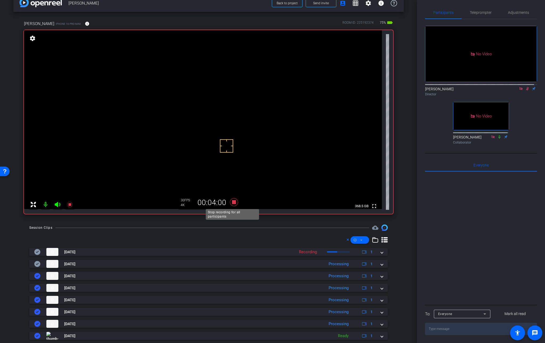
click at [232, 202] on icon at bounding box center [234, 202] width 8 height 8
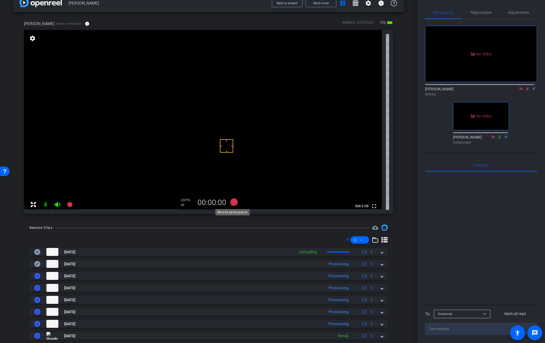
click at [234, 203] on icon at bounding box center [234, 202] width 8 height 8
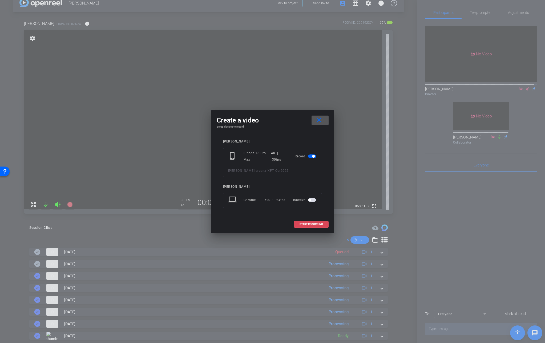
click at [309, 223] on span "START RECORDING" at bounding box center [310, 224] width 23 height 3
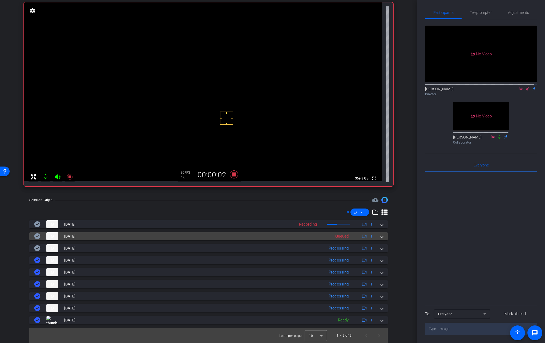
scroll to position [0, 0]
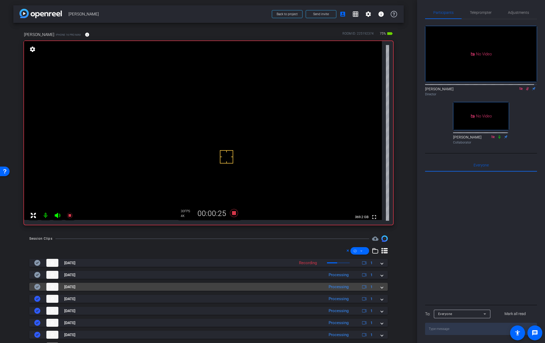
click at [381, 288] on mat-expansion-panel-header "[DATE] Processing 1" at bounding box center [208, 287] width 358 height 8
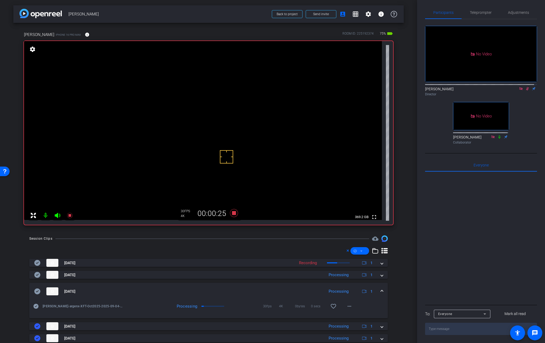
click at [381, 288] on mat-expansion-panel-header "[DATE] Processing 1" at bounding box center [208, 291] width 358 height 17
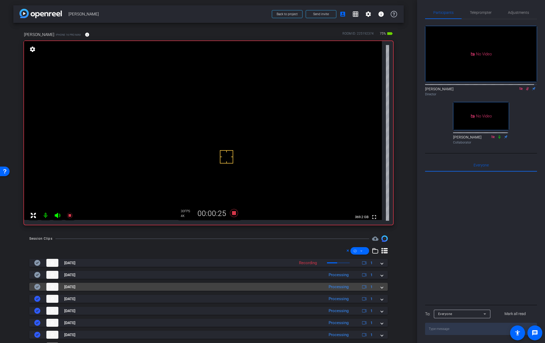
click at [381, 288] on mat-expansion-panel-header "[DATE] Processing 1" at bounding box center [208, 287] width 358 height 8
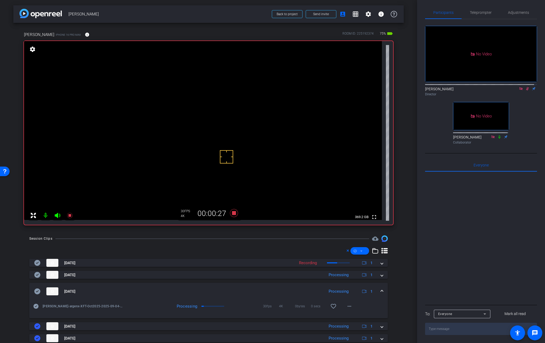
click at [392, 279] on div "Session Clips cloud_upload [DATE] Recording 1 [PERSON_NAME]-argenx-XFT-Oct2025-…" at bounding box center [208, 322] width 390 height 174
click at [349, 306] on span at bounding box center [349, 306] width 13 height 13
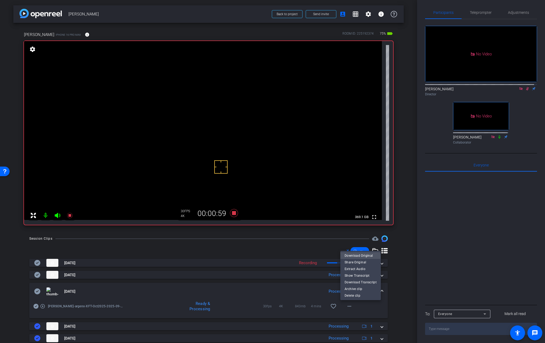
drag, startPoint x: 356, startPoint y: 256, endPoint x: 349, endPoint y: 260, distance: 8.0
click at [356, 256] on span "Download Original" at bounding box center [360, 255] width 32 height 6
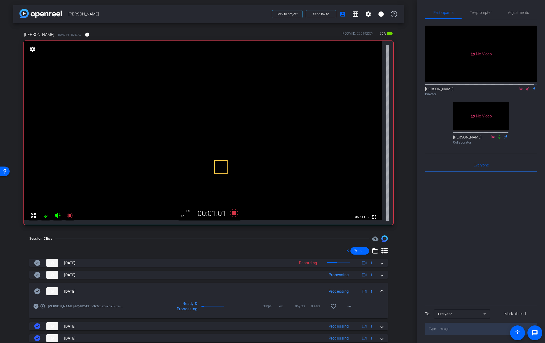
click at [35, 292] on icon at bounding box center [37, 291] width 6 height 6
click at [381, 292] on span at bounding box center [382, 292] width 2 height 6
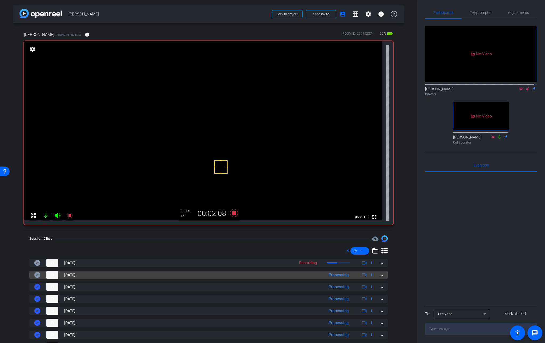
click at [381, 275] on span at bounding box center [382, 275] width 2 height 6
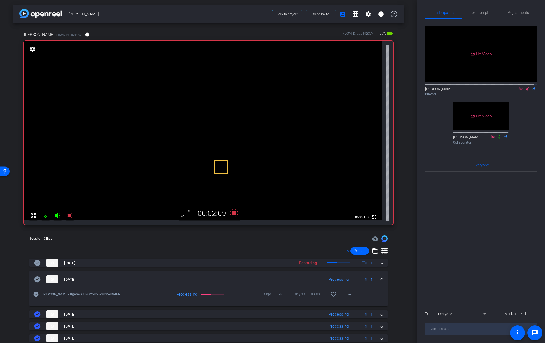
click at [378, 275] on mat-expansion-panel-header "[DATE] Processing 1" at bounding box center [208, 279] width 358 height 17
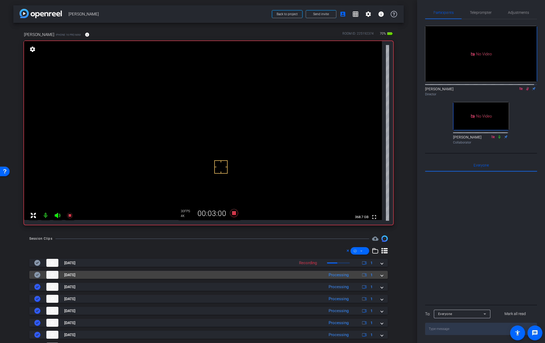
click at [381, 275] on span at bounding box center [382, 275] width 2 height 6
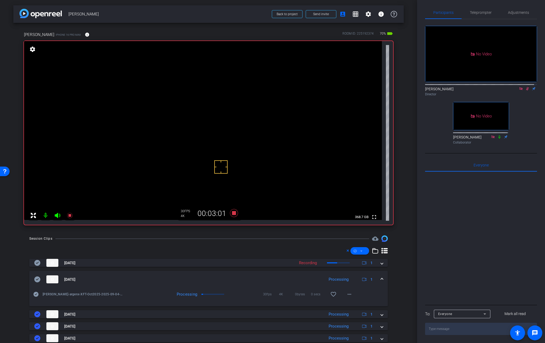
click at [378, 275] on mat-expansion-panel-header "[DATE] Processing 1" at bounding box center [208, 279] width 358 height 17
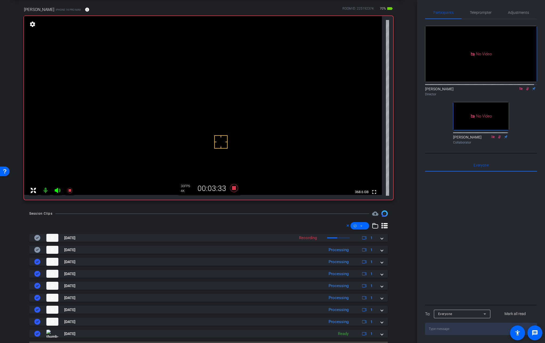
scroll to position [7, 0]
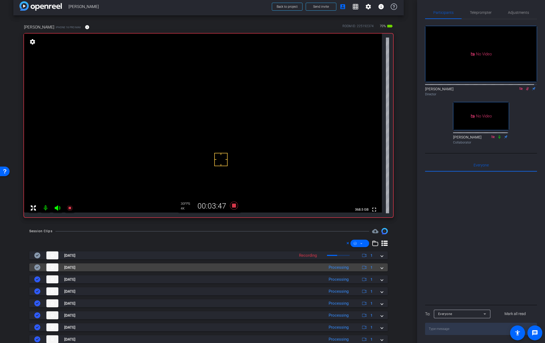
click at [381, 267] on mat-expansion-panel-header "[DATE] Processing 1" at bounding box center [208, 267] width 358 height 8
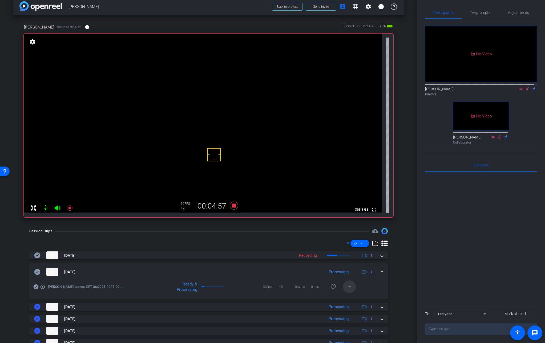
click at [349, 285] on mat-icon "more_horiz" at bounding box center [349, 287] width 6 height 6
drag, startPoint x: 356, startPoint y: 297, endPoint x: 360, endPoint y: 294, distance: 5.9
click at [356, 297] on span "Download Original" at bounding box center [360, 298] width 32 height 6
click at [35, 272] on icon at bounding box center [37, 272] width 6 height 6
click at [231, 205] on icon at bounding box center [234, 206] width 8 height 8
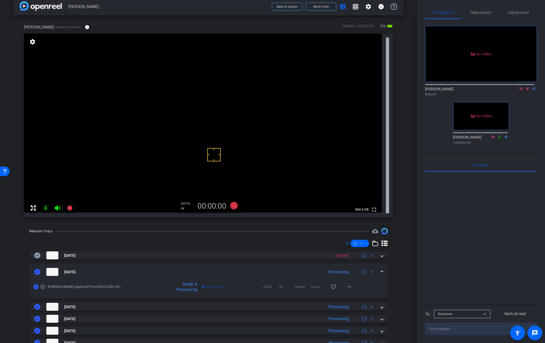
click at [381, 270] on span at bounding box center [382, 272] width 2 height 6
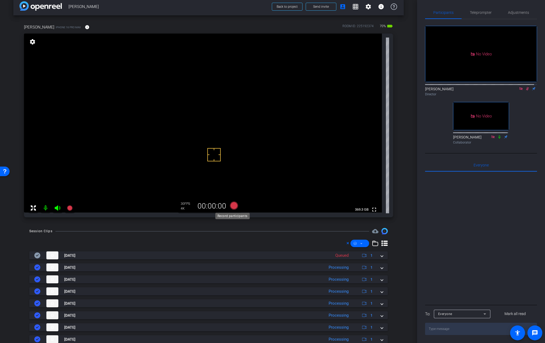
click at [232, 206] on icon at bounding box center [234, 206] width 8 height 8
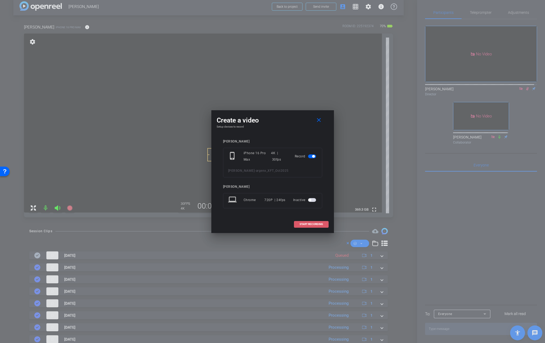
click at [310, 223] on span "START RECORDING" at bounding box center [310, 224] width 23 height 3
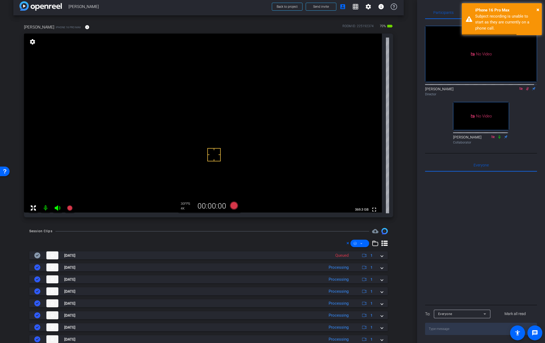
click at [526, 88] on icon at bounding box center [527, 88] width 3 height 3
click at [526, 88] on icon at bounding box center [527, 88] width 2 height 3
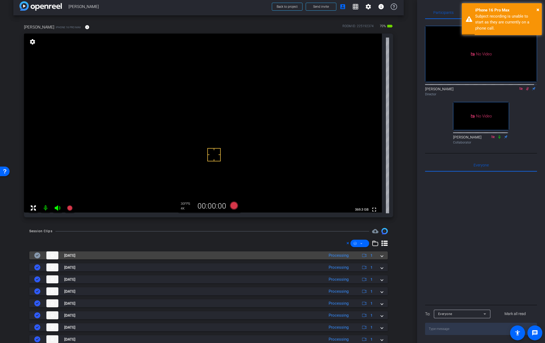
click at [381, 254] on span at bounding box center [382, 256] width 2 height 6
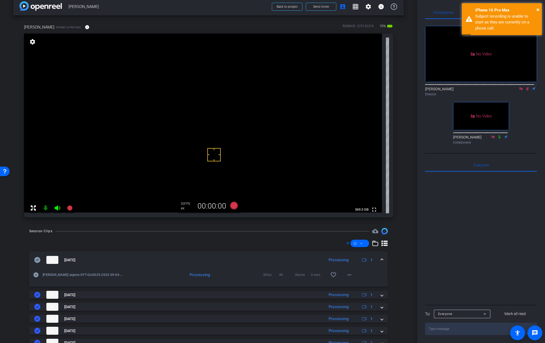
click at [378, 254] on mat-expansion-panel-header "[DATE] Processing 1" at bounding box center [208, 259] width 358 height 17
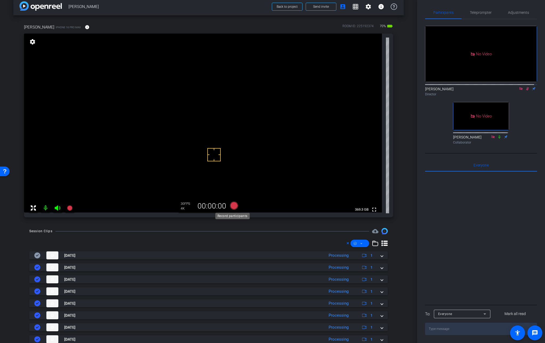
click at [233, 208] on icon at bounding box center [234, 206] width 8 height 8
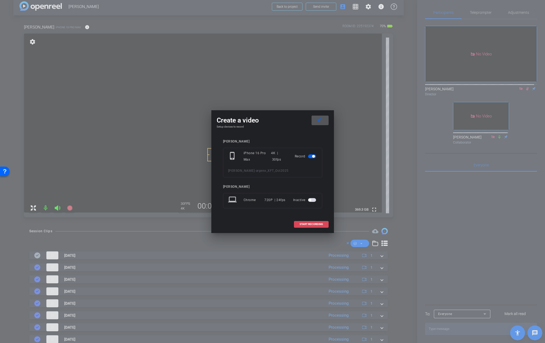
click at [306, 222] on span at bounding box center [311, 224] width 34 height 13
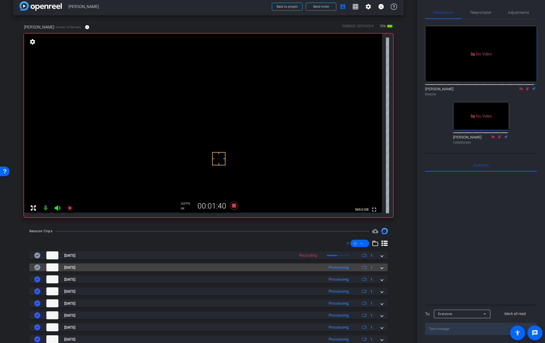
click at [380, 267] on mat-expansion-panel-header "[DATE] Processing 1" at bounding box center [208, 267] width 358 height 8
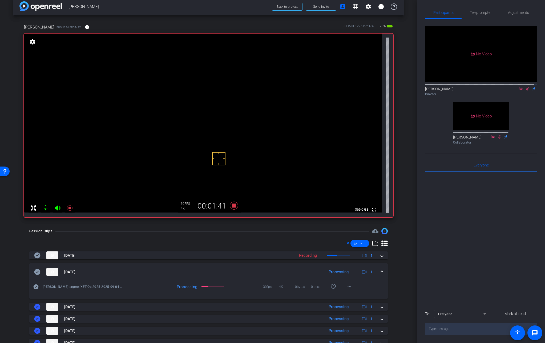
click at [380, 267] on mat-expansion-panel-header "[DATE] Processing 1" at bounding box center [208, 271] width 358 height 17
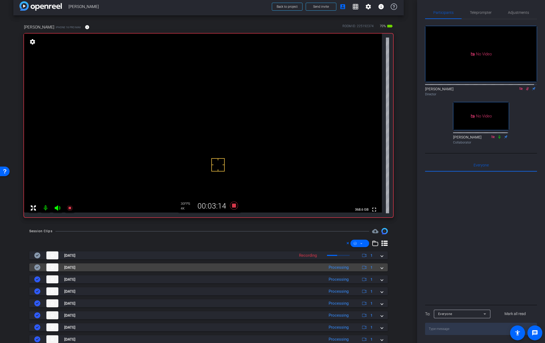
click at [381, 268] on span at bounding box center [382, 268] width 2 height 6
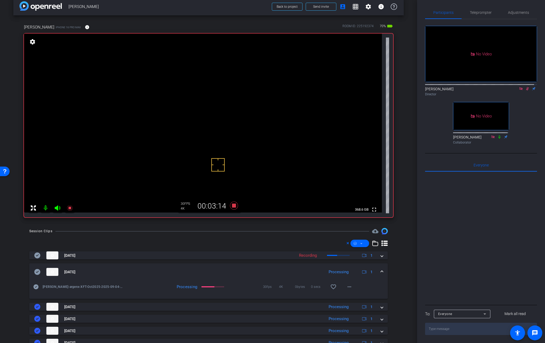
click at [379, 268] on mat-expansion-panel-header "[DATE] Processing 1" at bounding box center [208, 271] width 358 height 17
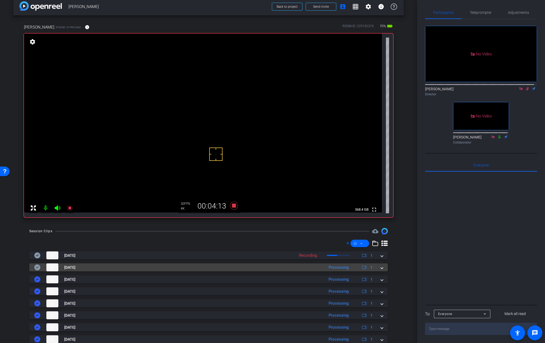
click at [381, 267] on span at bounding box center [382, 268] width 2 height 6
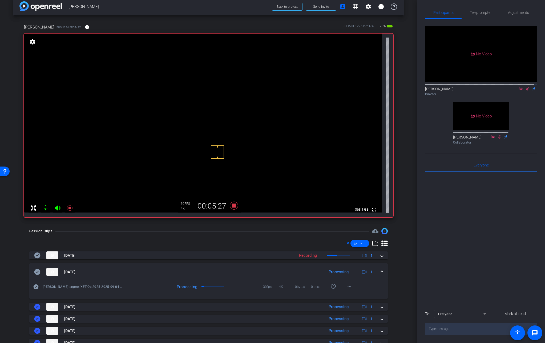
scroll to position [6, 0]
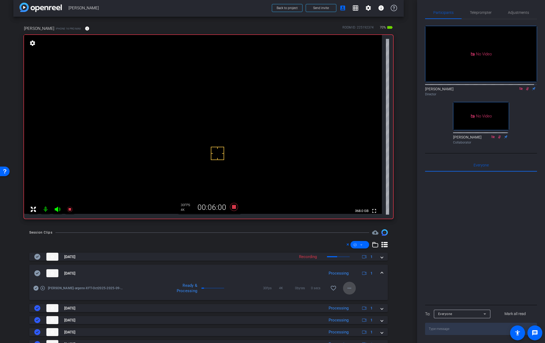
click at [346, 287] on mat-icon "more_horiz" at bounding box center [349, 288] width 6 height 6
click at [358, 238] on span "Download Original" at bounding box center [360, 237] width 32 height 6
click at [42, 273] on mat-panel-title "[DATE]" at bounding box center [177, 273] width 287 height 8
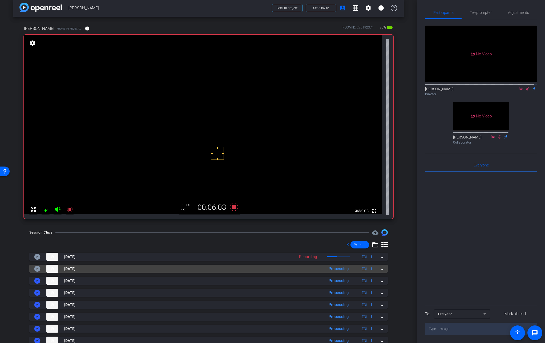
click at [37, 269] on icon at bounding box center [37, 269] width 6 height 6
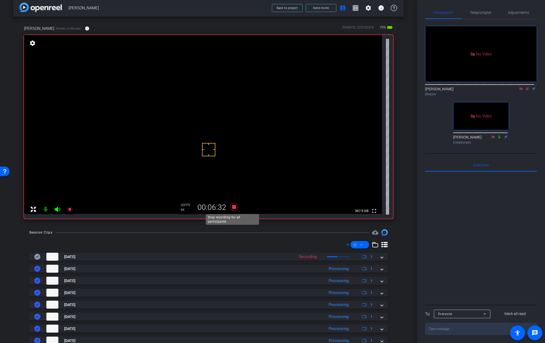
click at [233, 208] on icon at bounding box center [234, 207] width 8 height 8
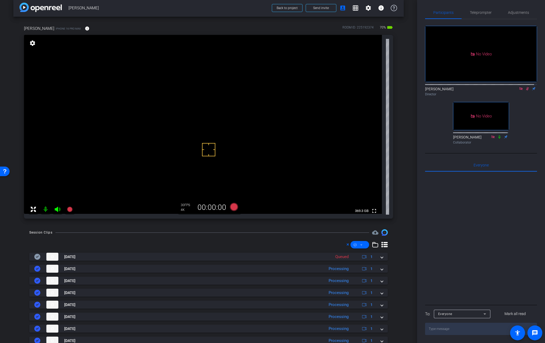
click at [525, 88] on icon at bounding box center [527, 89] width 4 height 4
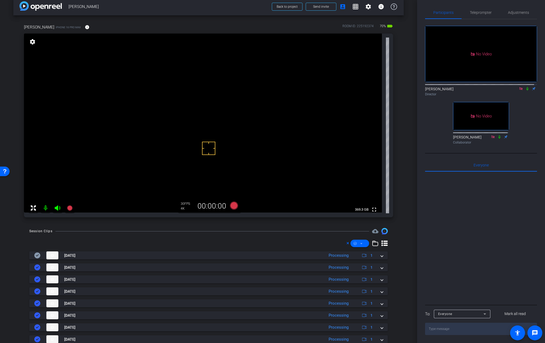
scroll to position [3, 0]
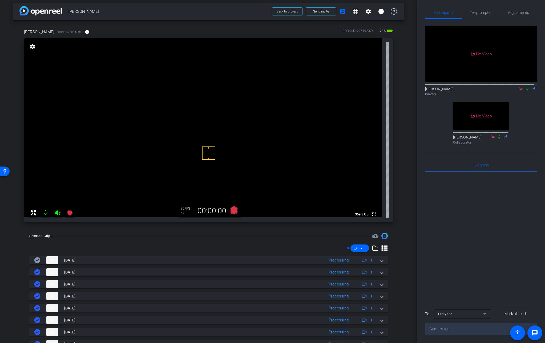
click at [526, 88] on icon at bounding box center [527, 88] width 2 height 3
click at [526, 87] on icon at bounding box center [527, 88] width 3 height 3
click at [525, 87] on icon at bounding box center [527, 89] width 4 height 4
click at [233, 209] on icon at bounding box center [234, 210] width 8 height 8
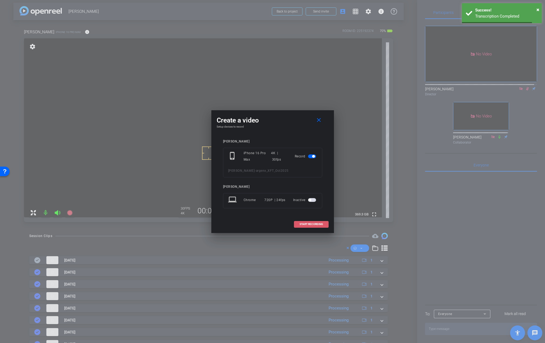
click at [312, 223] on span "START RECORDING" at bounding box center [310, 224] width 23 height 3
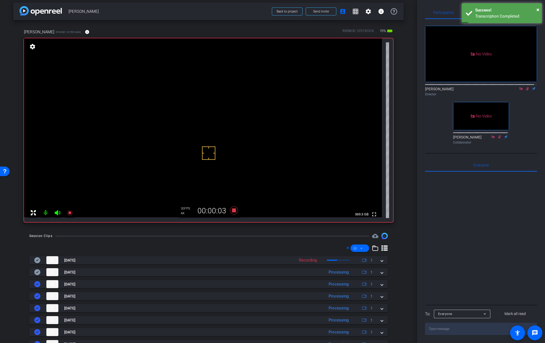
click at [525, 89] on icon at bounding box center [527, 89] width 4 height 4
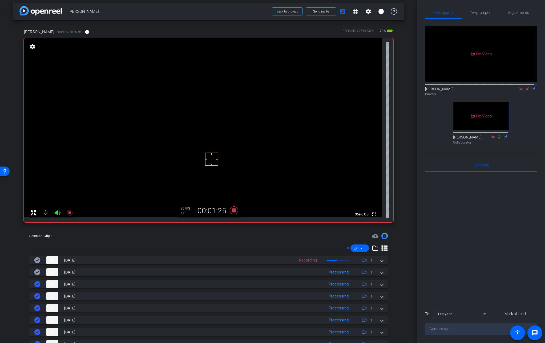
click at [526, 88] on icon at bounding box center [527, 88] width 3 height 3
click at [526, 88] on icon at bounding box center [527, 88] width 2 height 3
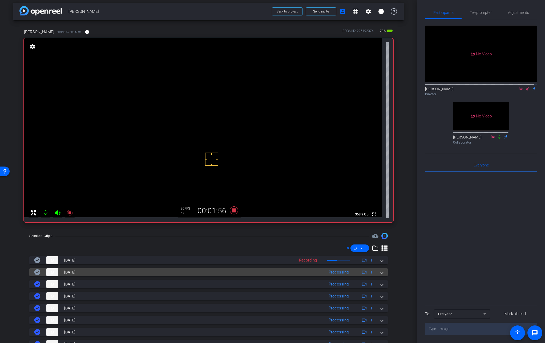
click at [381, 273] on span at bounding box center [382, 273] width 2 height 6
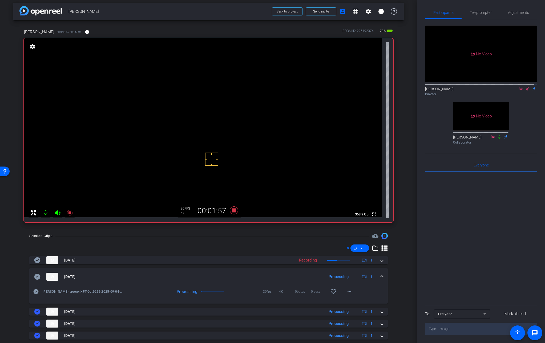
click at [378, 273] on mat-expansion-panel-header "[DATE] Processing 1" at bounding box center [208, 276] width 358 height 17
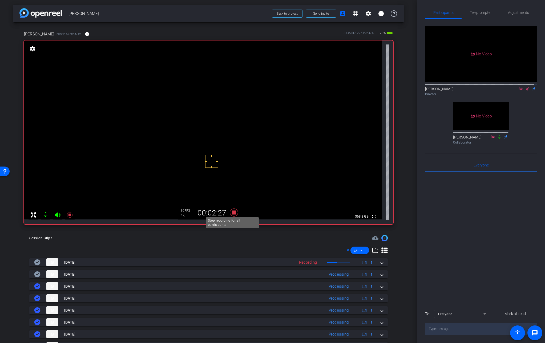
scroll to position [1, 0]
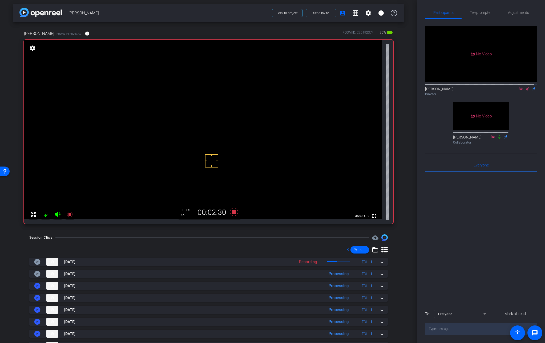
click at [526, 88] on icon at bounding box center [527, 89] width 4 height 4
click at [232, 213] on icon at bounding box center [234, 212] width 8 height 8
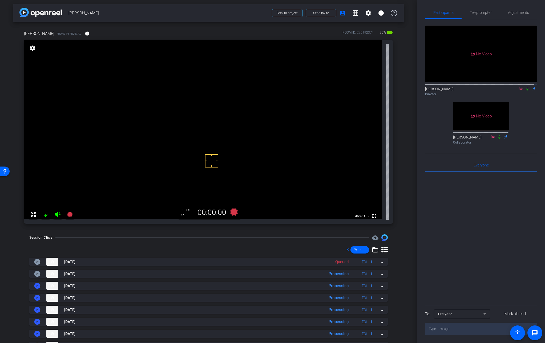
click at [526, 88] on icon at bounding box center [527, 88] width 2 height 3
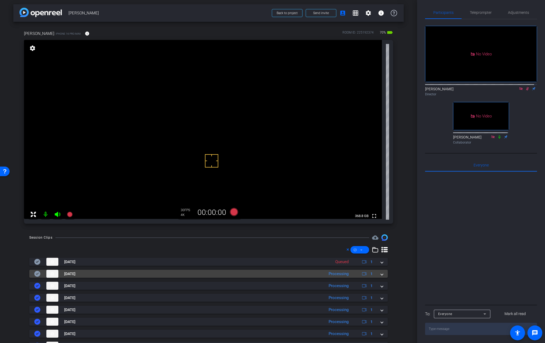
click at [381, 274] on span at bounding box center [382, 274] width 2 height 6
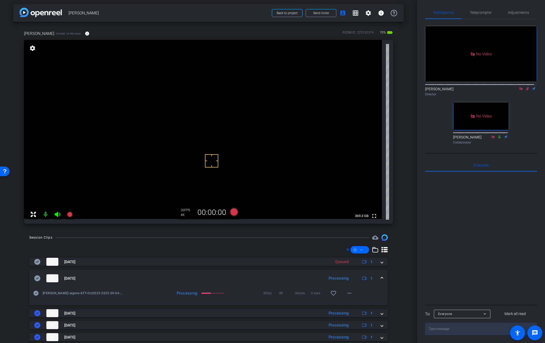
click at [381, 277] on span at bounding box center [382, 279] width 2 height 6
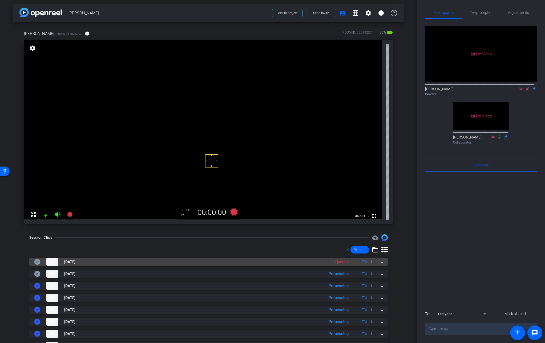
click at [381, 262] on span at bounding box center [382, 262] width 2 height 6
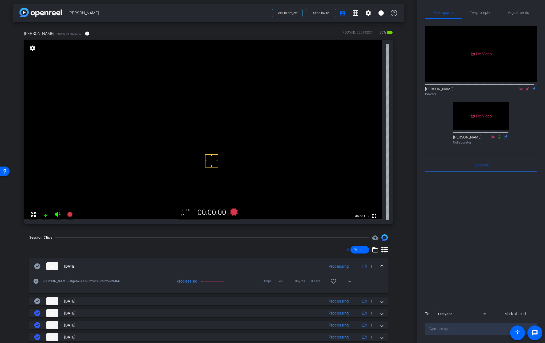
click at [525, 89] on icon at bounding box center [527, 89] width 4 height 4
click at [525, 88] on icon at bounding box center [527, 89] width 4 height 4
click at [526, 88] on icon at bounding box center [527, 88] width 2 height 3
click at [525, 89] on icon at bounding box center [527, 89] width 4 height 4
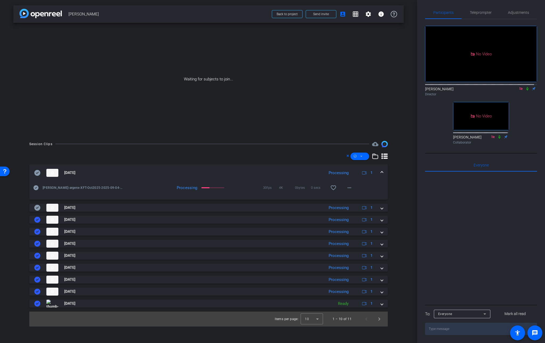
scroll to position [0, 0]
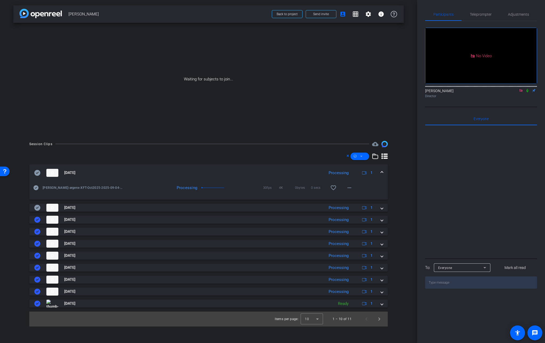
click at [527, 92] on icon at bounding box center [527, 90] width 2 height 3
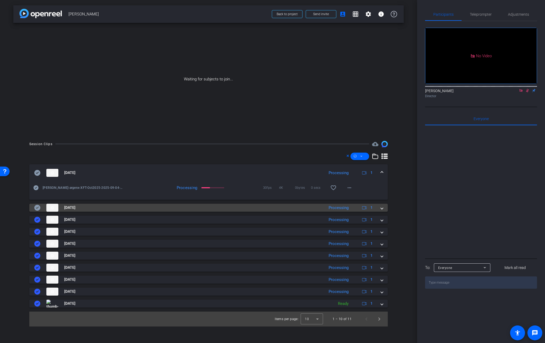
click at [381, 208] on span at bounding box center [382, 208] width 2 height 6
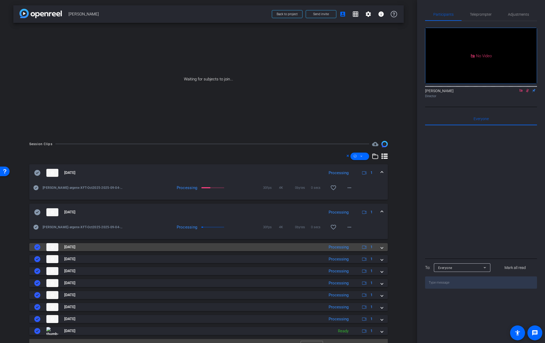
scroll to position [11, 0]
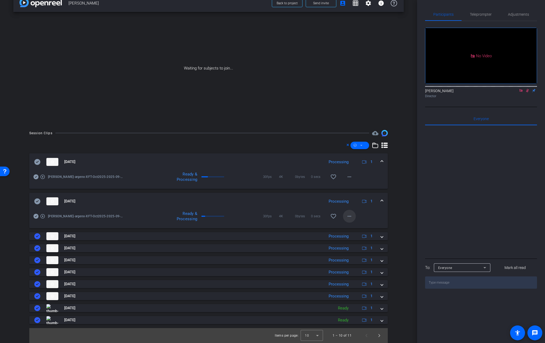
click at [348, 218] on mat-icon "more_horiz" at bounding box center [349, 216] width 6 height 6
click at [359, 227] on span "Download Original" at bounding box center [360, 227] width 32 height 6
click at [39, 202] on icon at bounding box center [37, 201] width 6 height 6
click at [380, 200] on mat-expansion-panel-header "[DATE] Processing 1" at bounding box center [208, 201] width 358 height 17
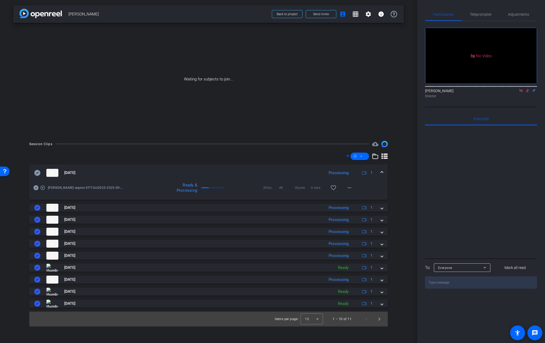
scroll to position [0, 0]
click at [351, 187] on mat-icon "more_horiz" at bounding box center [349, 188] width 6 height 6
click at [366, 199] on span "Download Original" at bounding box center [363, 199] width 32 height 6
click at [40, 172] on icon at bounding box center [37, 173] width 6 height 6
click at [382, 171] on span at bounding box center [382, 173] width 2 height 6
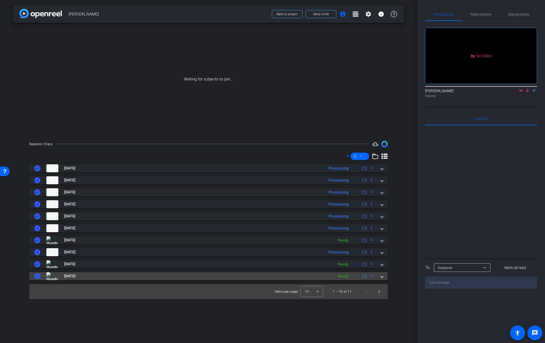
click at [381, 277] on span at bounding box center [382, 276] width 2 height 6
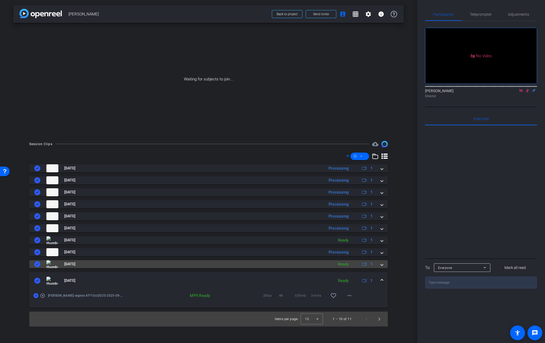
click at [382, 267] on span at bounding box center [382, 264] width 2 height 6
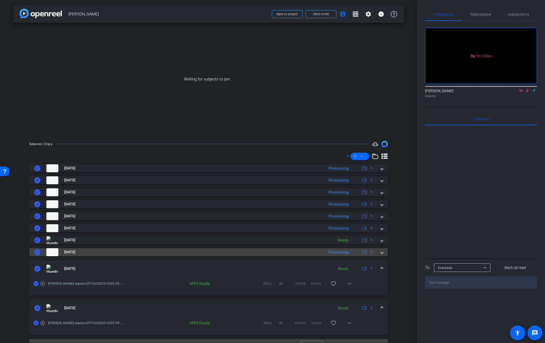
click at [380, 254] on mat-expansion-panel-header "[DATE] Processing 1" at bounding box center [208, 252] width 358 height 8
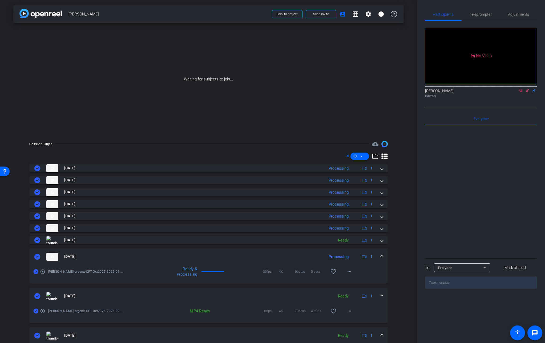
drag, startPoint x: 379, startPoint y: 242, endPoint x: 379, endPoint y: 235, distance: 7.2
click at [381, 242] on span at bounding box center [382, 240] width 2 height 6
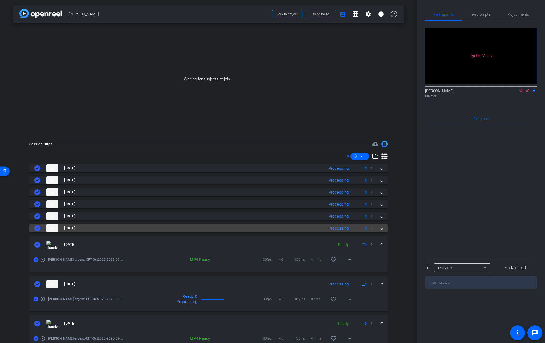
click at [381, 229] on span at bounding box center [382, 228] width 2 height 6
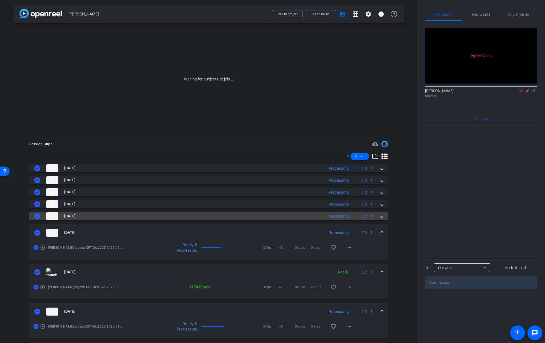
click at [381, 216] on span at bounding box center [382, 216] width 2 height 6
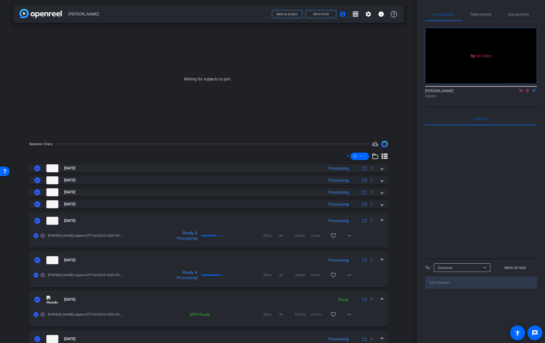
drag, startPoint x: 379, startPoint y: 204, endPoint x: 380, endPoint y: 197, distance: 7.7
click at [381, 204] on span at bounding box center [382, 204] width 2 height 6
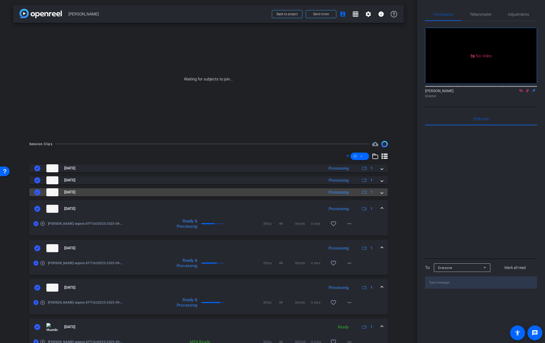
drag, startPoint x: 380, startPoint y: 195, endPoint x: 380, endPoint y: 189, distance: 5.9
click at [380, 195] on mat-expansion-panel-header "[DATE] Processing 1" at bounding box center [208, 192] width 358 height 8
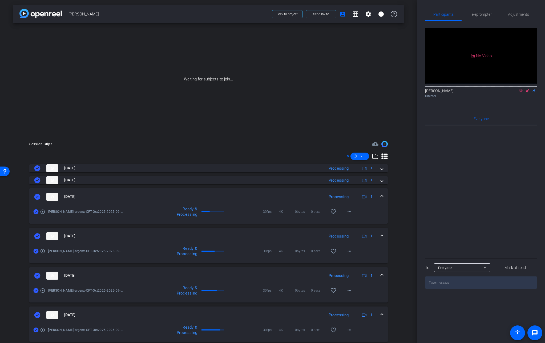
drag, startPoint x: 379, startPoint y: 181, endPoint x: 378, endPoint y: 175, distance: 6.4
click at [381, 181] on span at bounding box center [382, 180] width 2 height 6
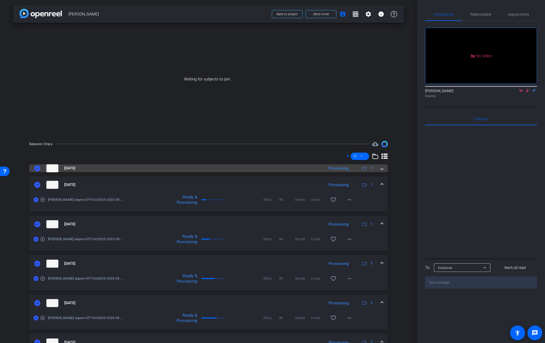
click at [377, 171] on div "[DATE] Processing 1" at bounding box center [207, 168] width 346 height 8
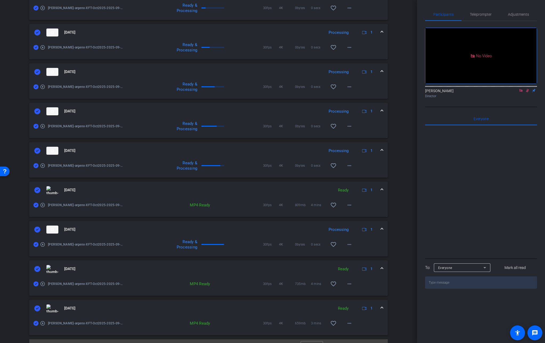
scroll to position [230, 0]
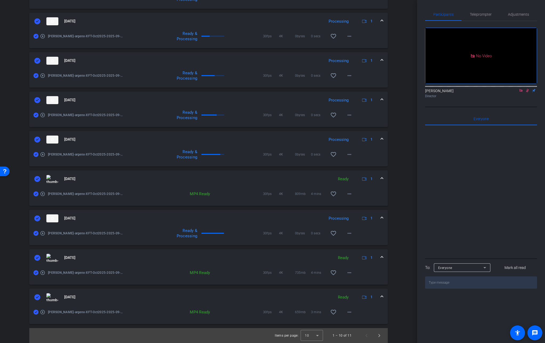
click at [39, 297] on icon at bounding box center [37, 297] width 6 height 6
click at [35, 257] on icon at bounding box center [37, 258] width 6 height 6
click at [39, 217] on icon at bounding box center [37, 218] width 6 height 6
click at [38, 178] on icon at bounding box center [37, 179] width 6 height 6
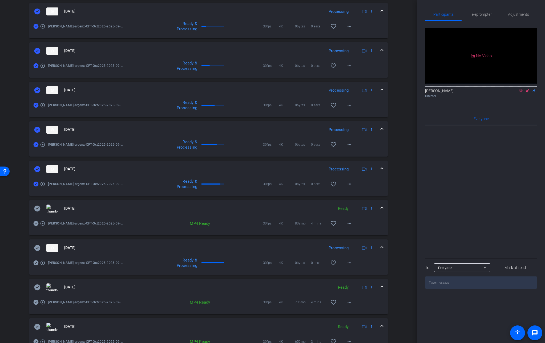
scroll to position [199, 0]
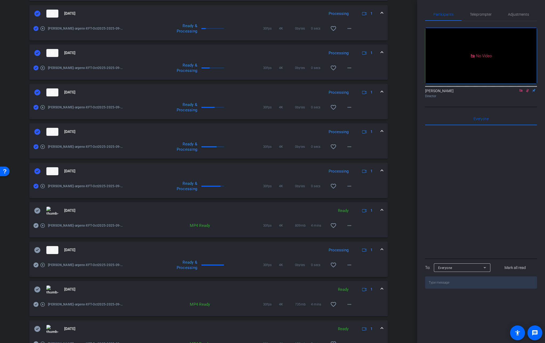
click at [37, 186] on icon at bounding box center [36, 186] width 5 height 5
click at [38, 130] on icon at bounding box center [37, 132] width 6 height 6
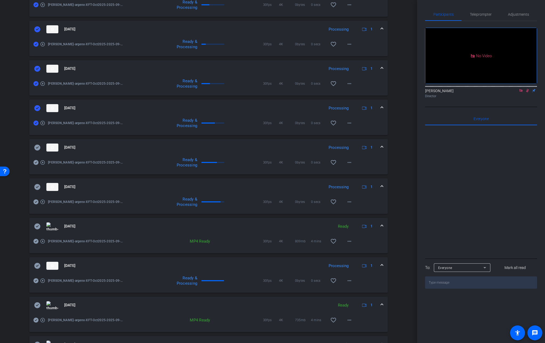
scroll to position [173, 0]
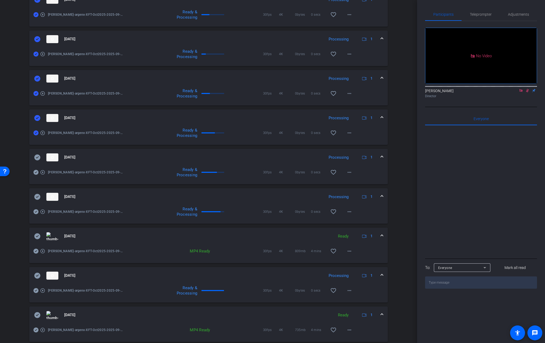
click at [37, 117] on icon at bounding box center [37, 118] width 6 height 6
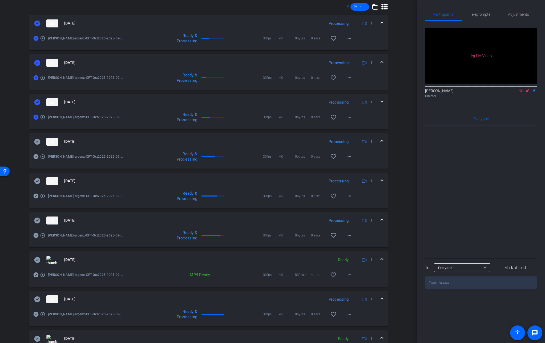
scroll to position [139, 0]
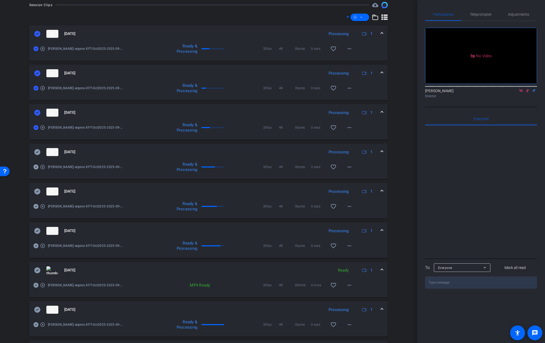
click at [37, 113] on icon at bounding box center [37, 112] width 6 height 6
click at [38, 73] on icon at bounding box center [37, 73] width 6 height 6
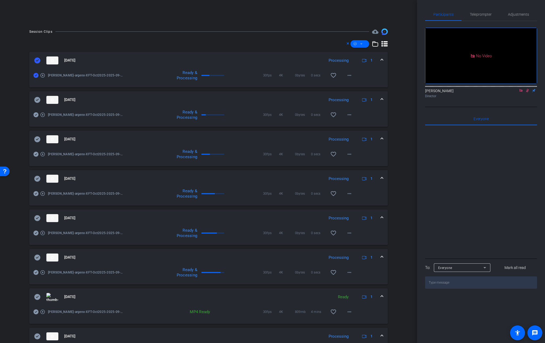
scroll to position [112, 0]
click at [38, 77] on icon at bounding box center [35, 76] width 5 height 6
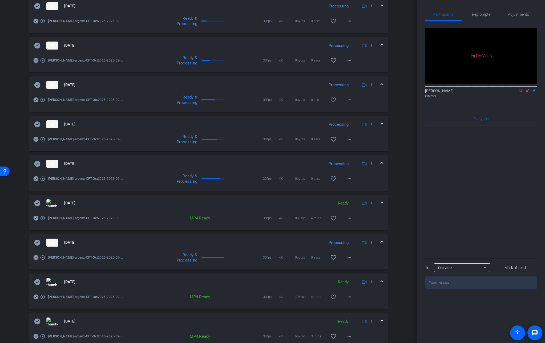
scroll to position [230, 0]
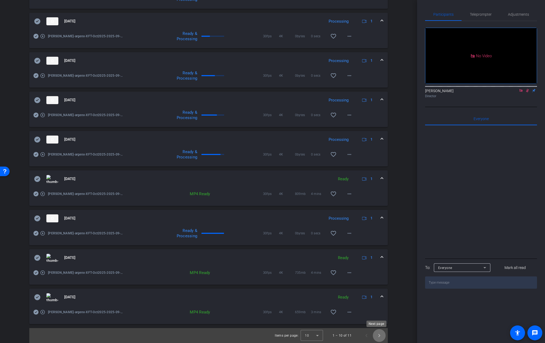
click at [374, 334] on span "Next page" at bounding box center [379, 335] width 13 height 13
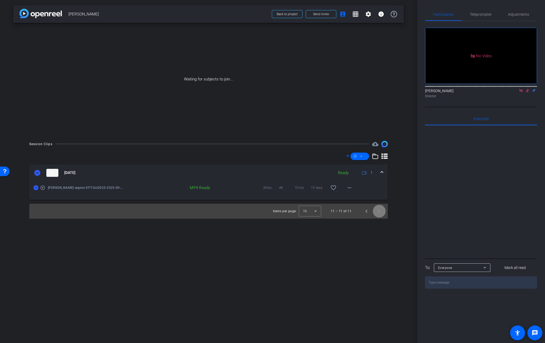
scroll to position [0, 0]
click at [36, 173] on icon at bounding box center [37, 173] width 6 height 6
click at [368, 213] on span "Previous page" at bounding box center [366, 211] width 13 height 13
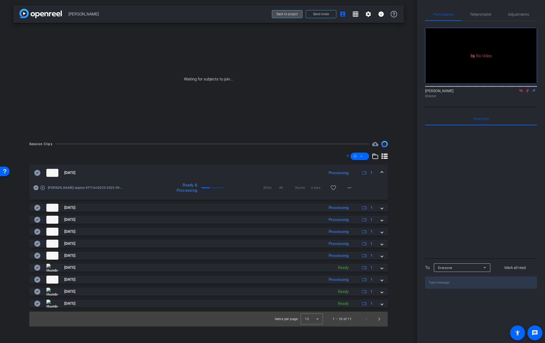
click at [291, 14] on span "Back to project" at bounding box center [286, 14] width 21 height 4
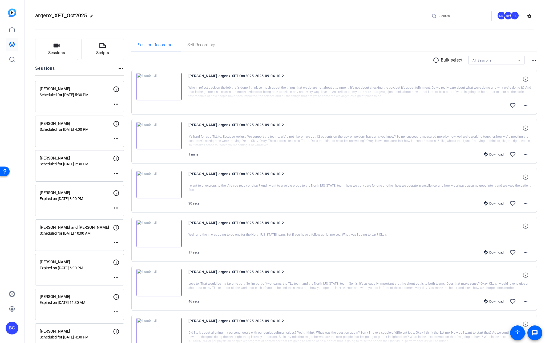
scroll to position [386, 0]
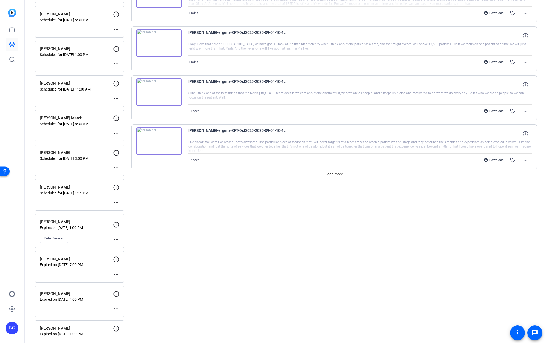
click at [11, 326] on div "BC" at bounding box center [12, 328] width 13 height 13
click at [71, 320] on mat-icon "logout" at bounding box center [70, 320] width 6 height 6
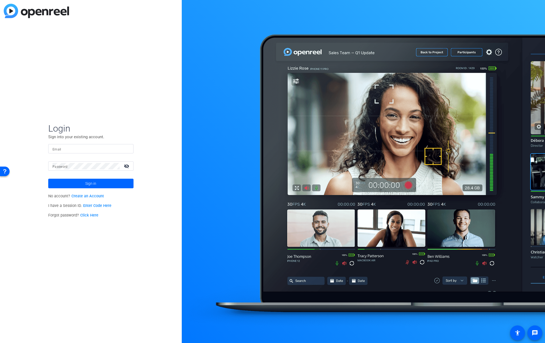
type input "bcurp@broadstreet.com"
